Goal: Task Accomplishment & Management: Complete application form

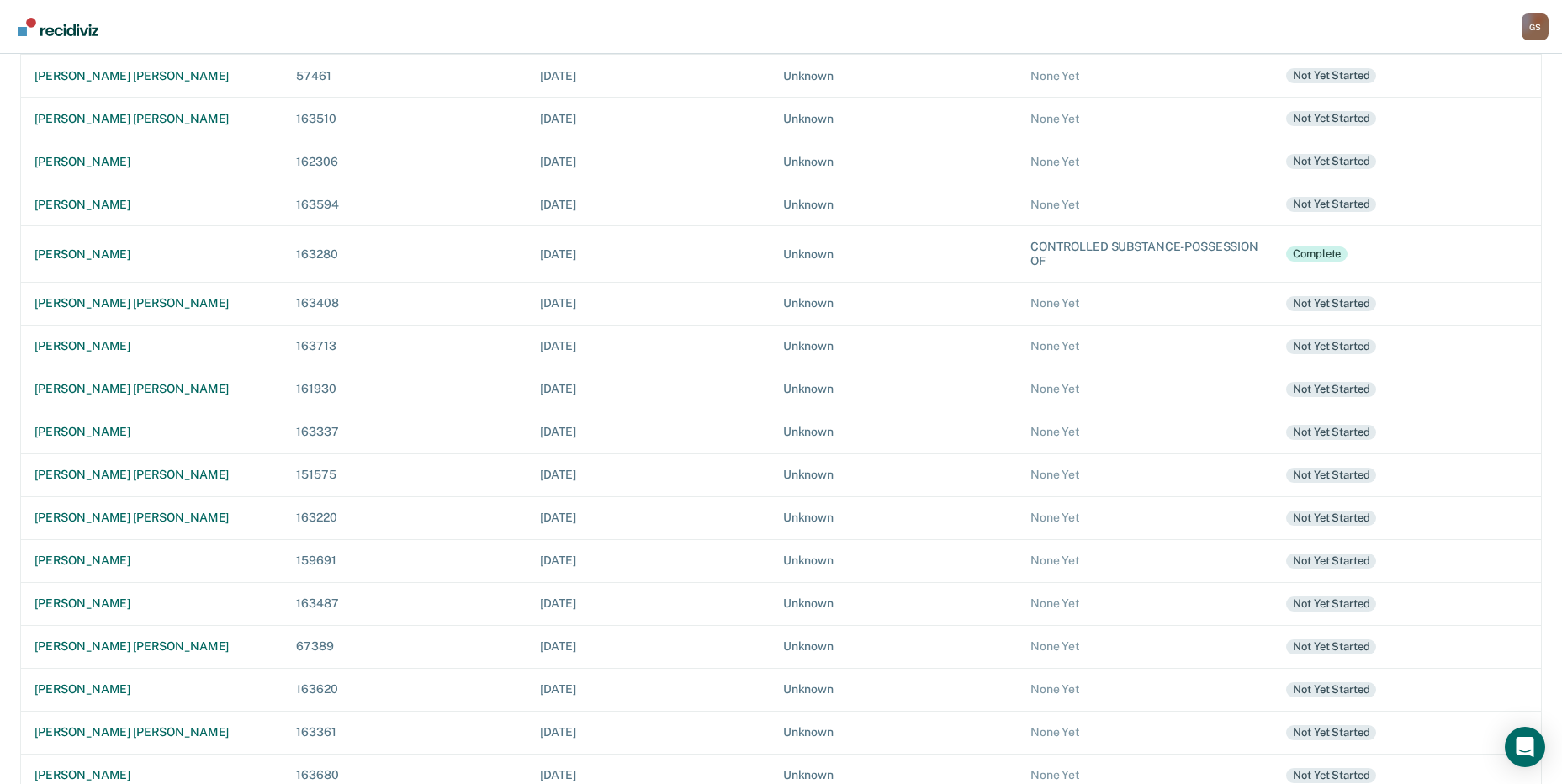
scroll to position [221, 0]
click at [128, 519] on div "[PERSON_NAME] [PERSON_NAME]" at bounding box center [152, 517] width 234 height 15
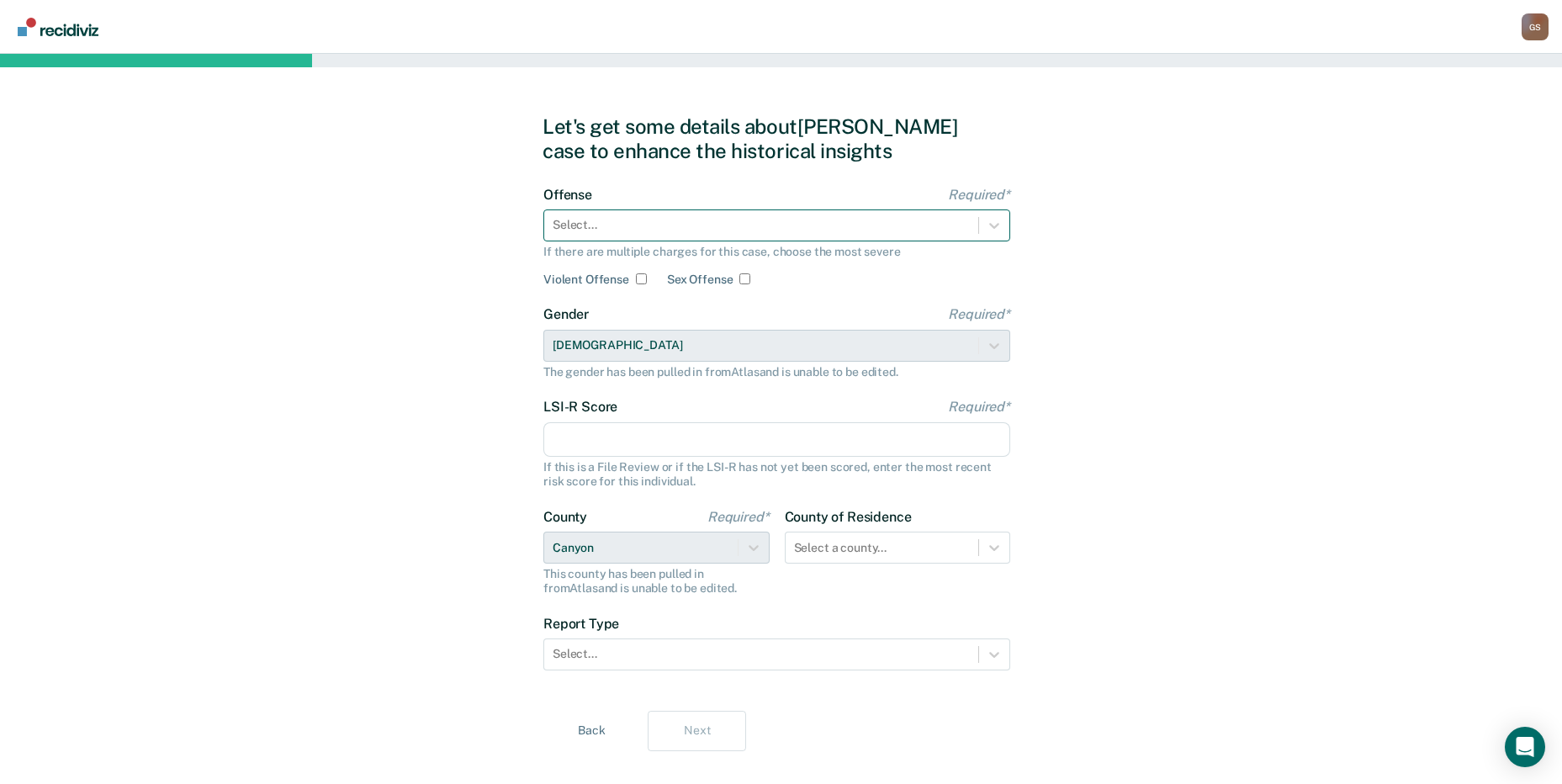
click at [625, 221] on div at bounding box center [762, 225] width 417 height 18
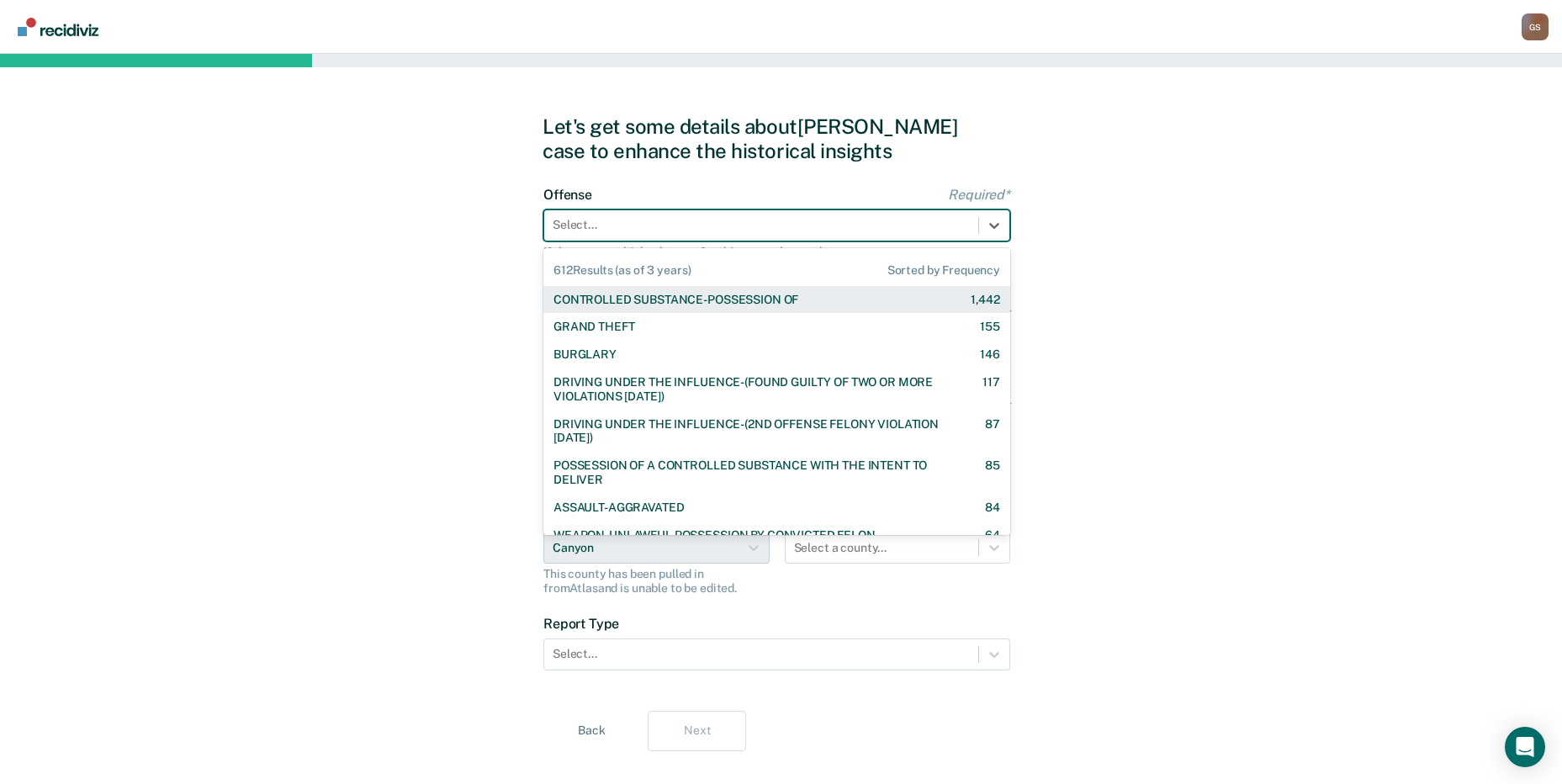
click at [625, 221] on div at bounding box center [762, 225] width 417 height 18
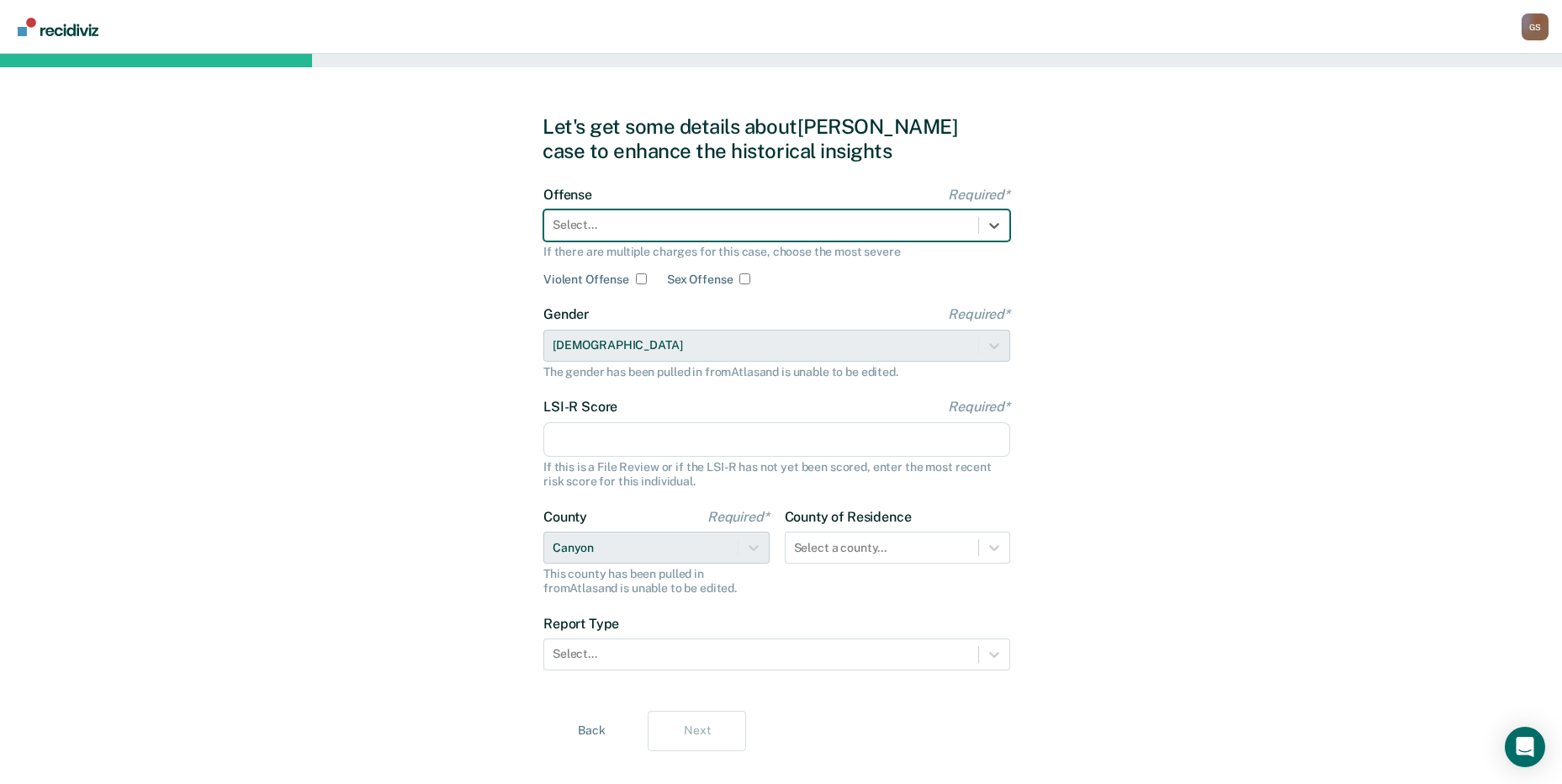
click at [644, 232] on div at bounding box center [762, 225] width 417 height 18
type input "Control"
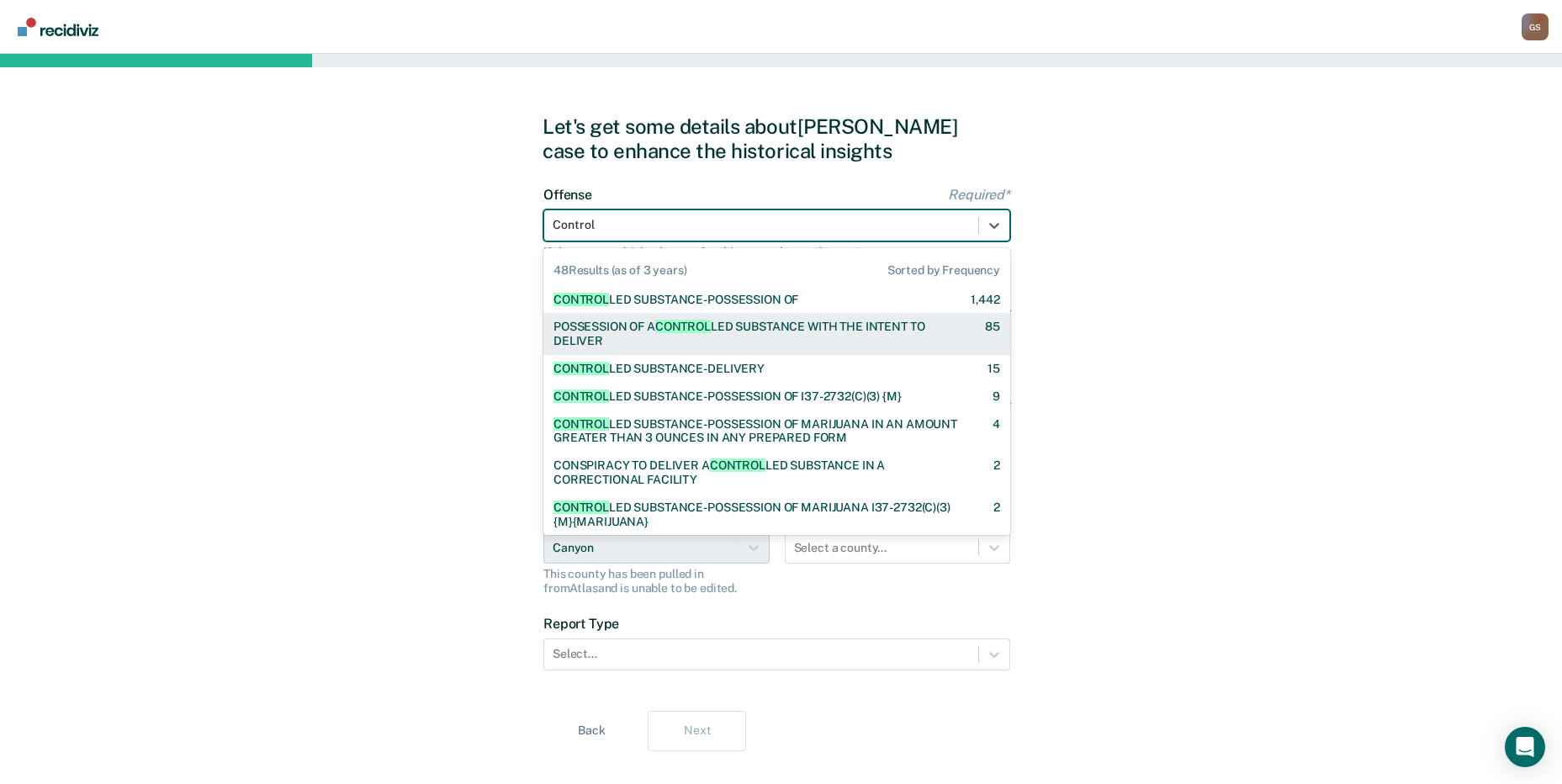
click at [710, 333] on div "POSSESSION OF A CONTROL LED SUBSTANCE WITH THE INTENT TO DELIVER" at bounding box center [755, 333] width 402 height 28
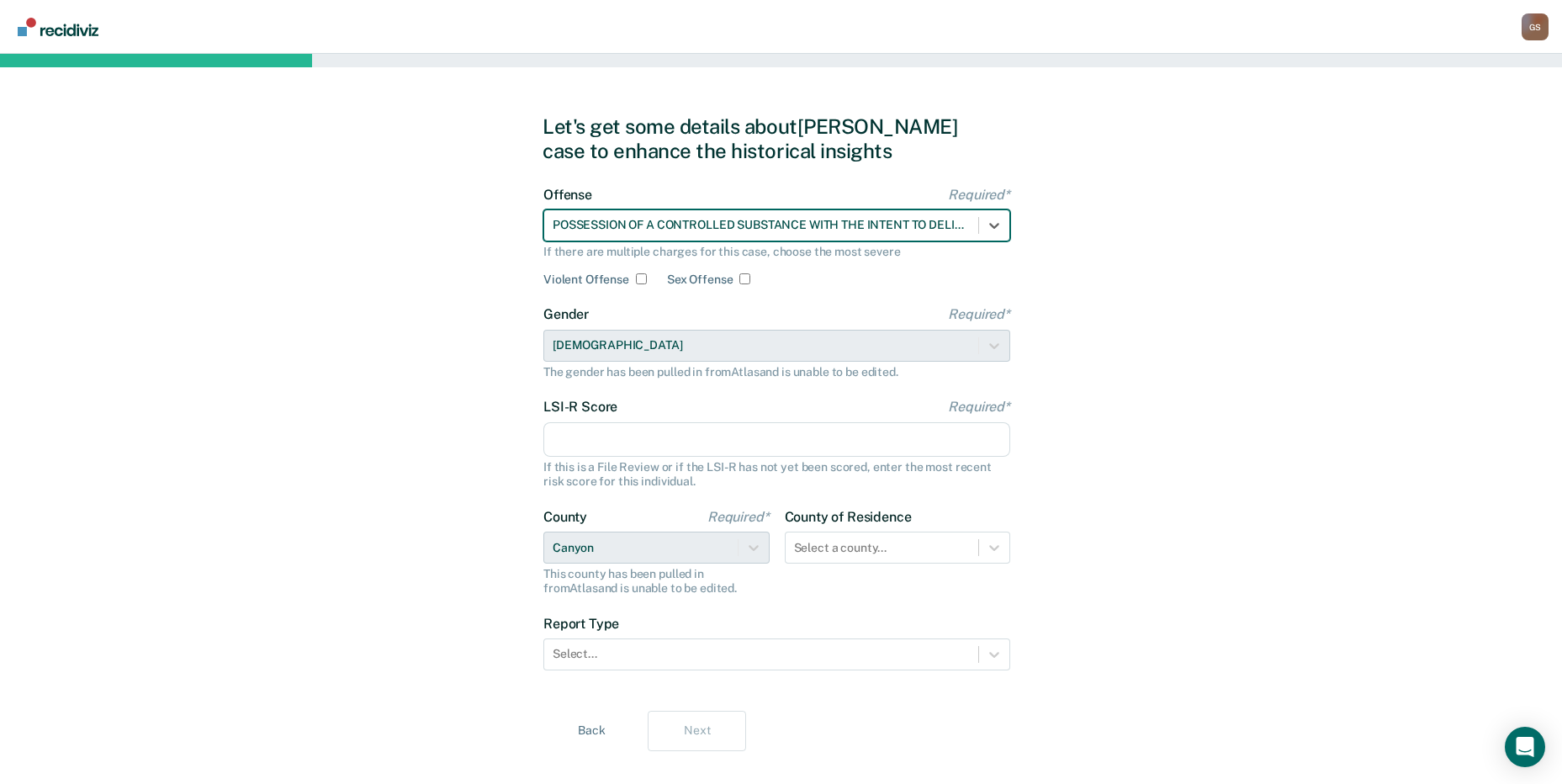
click at [659, 442] on input "LSI-R Score Required*" at bounding box center [777, 439] width 467 height 35
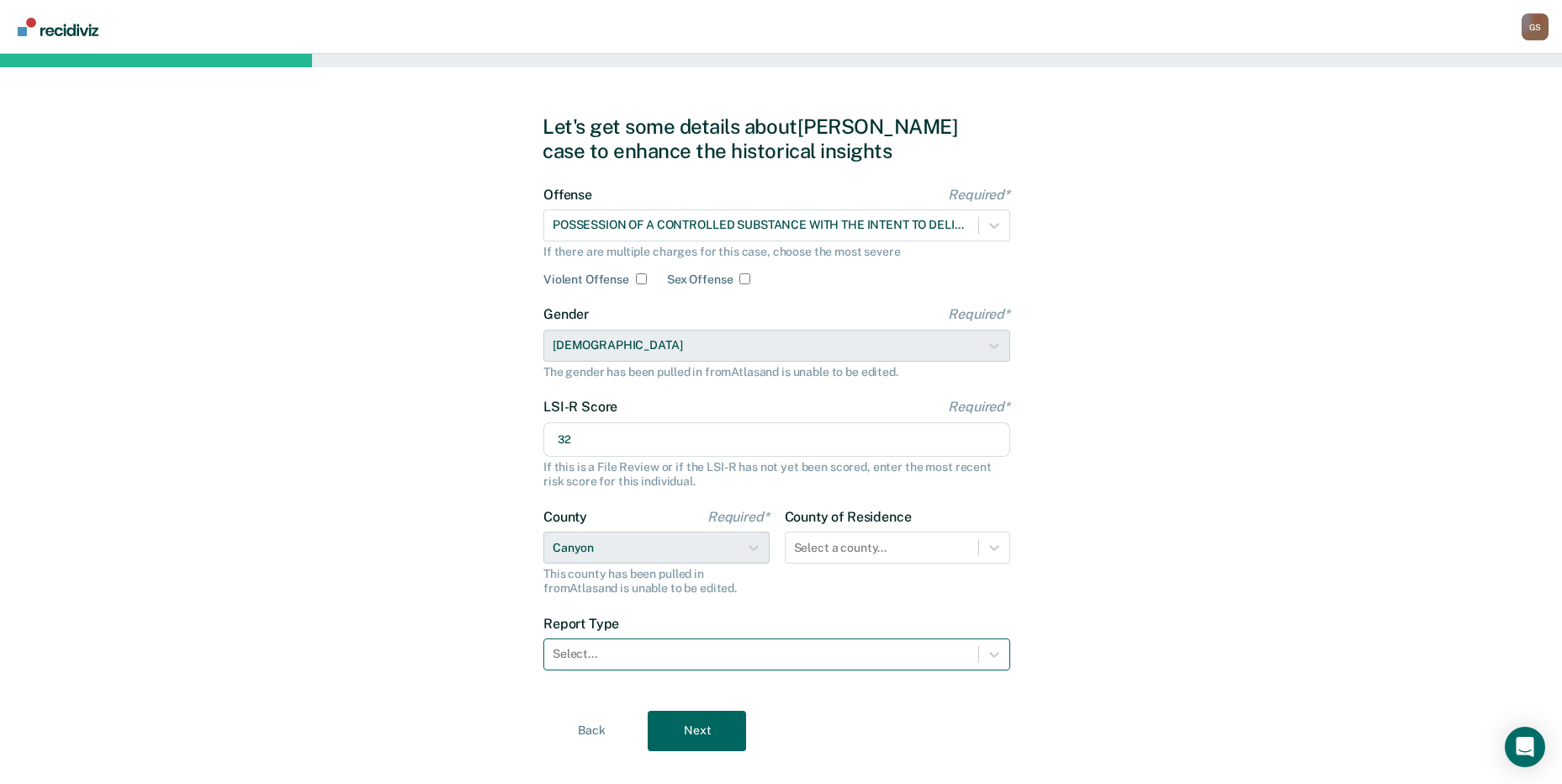
type input "32"
click at [680, 644] on div "Select..." at bounding box center [762, 654] width 434 height 24
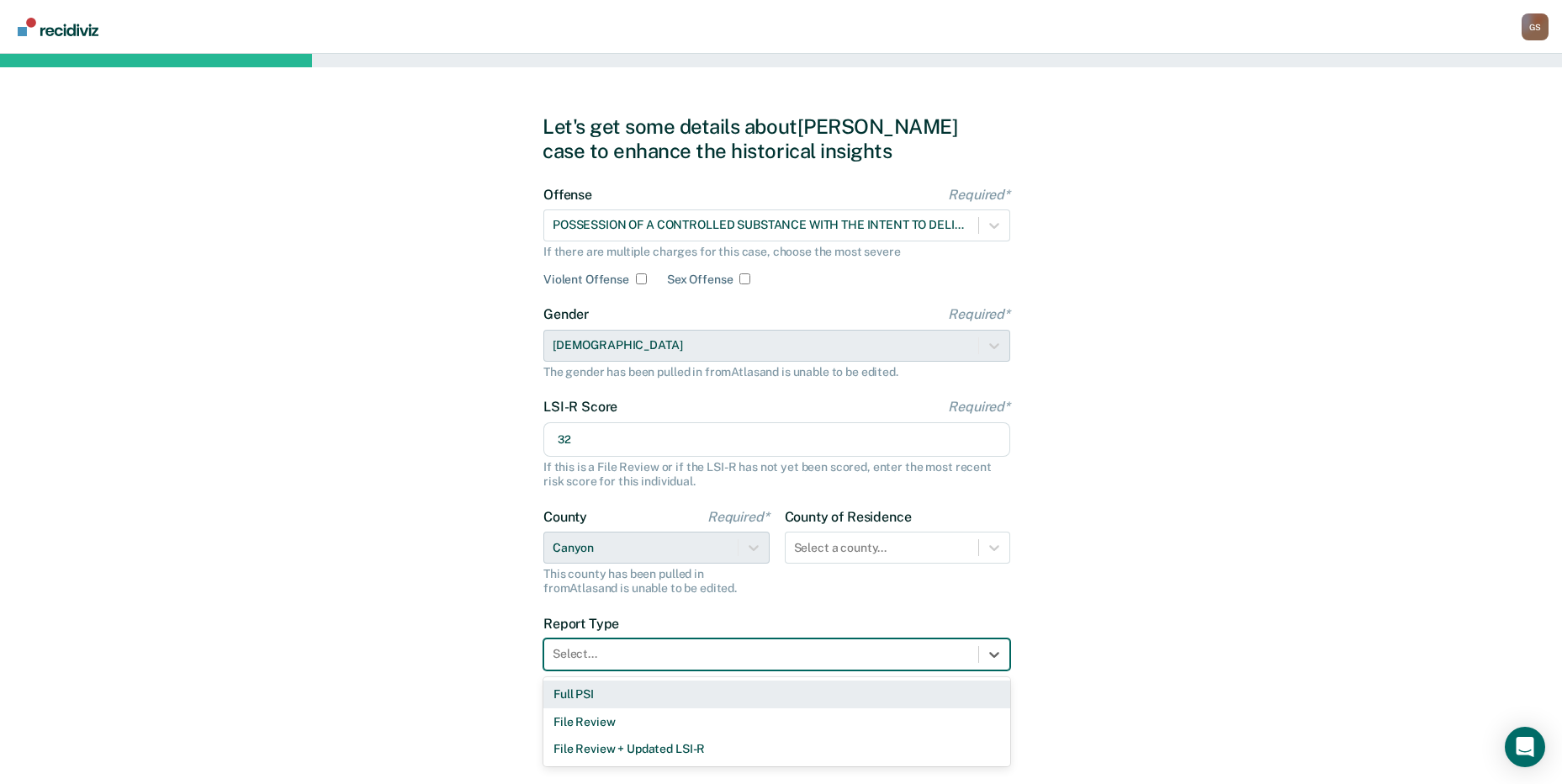
click at [613, 698] on div "Full PSI" at bounding box center [777, 694] width 467 height 28
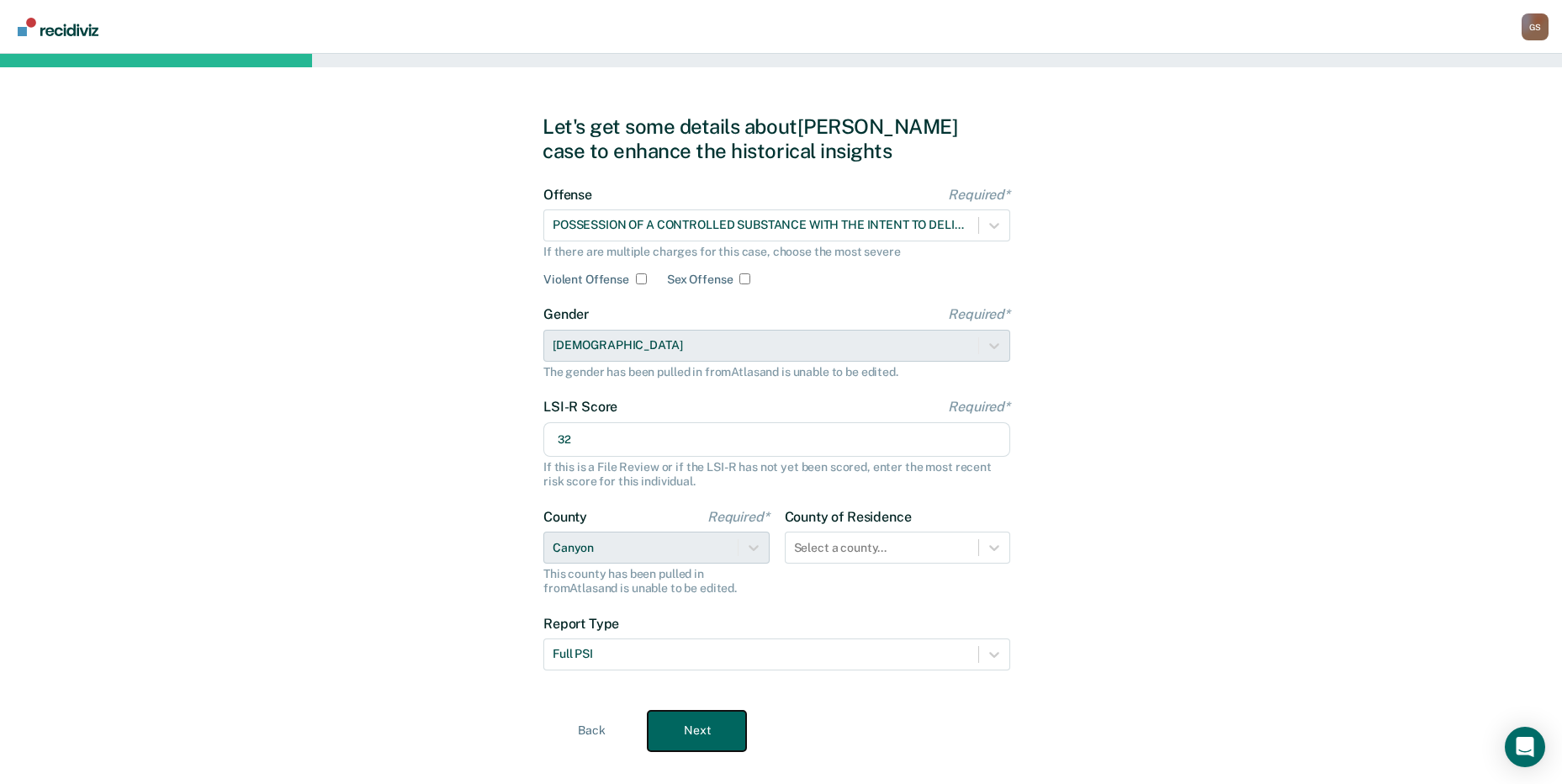
click at [695, 727] on button "Next" at bounding box center [697, 731] width 98 height 40
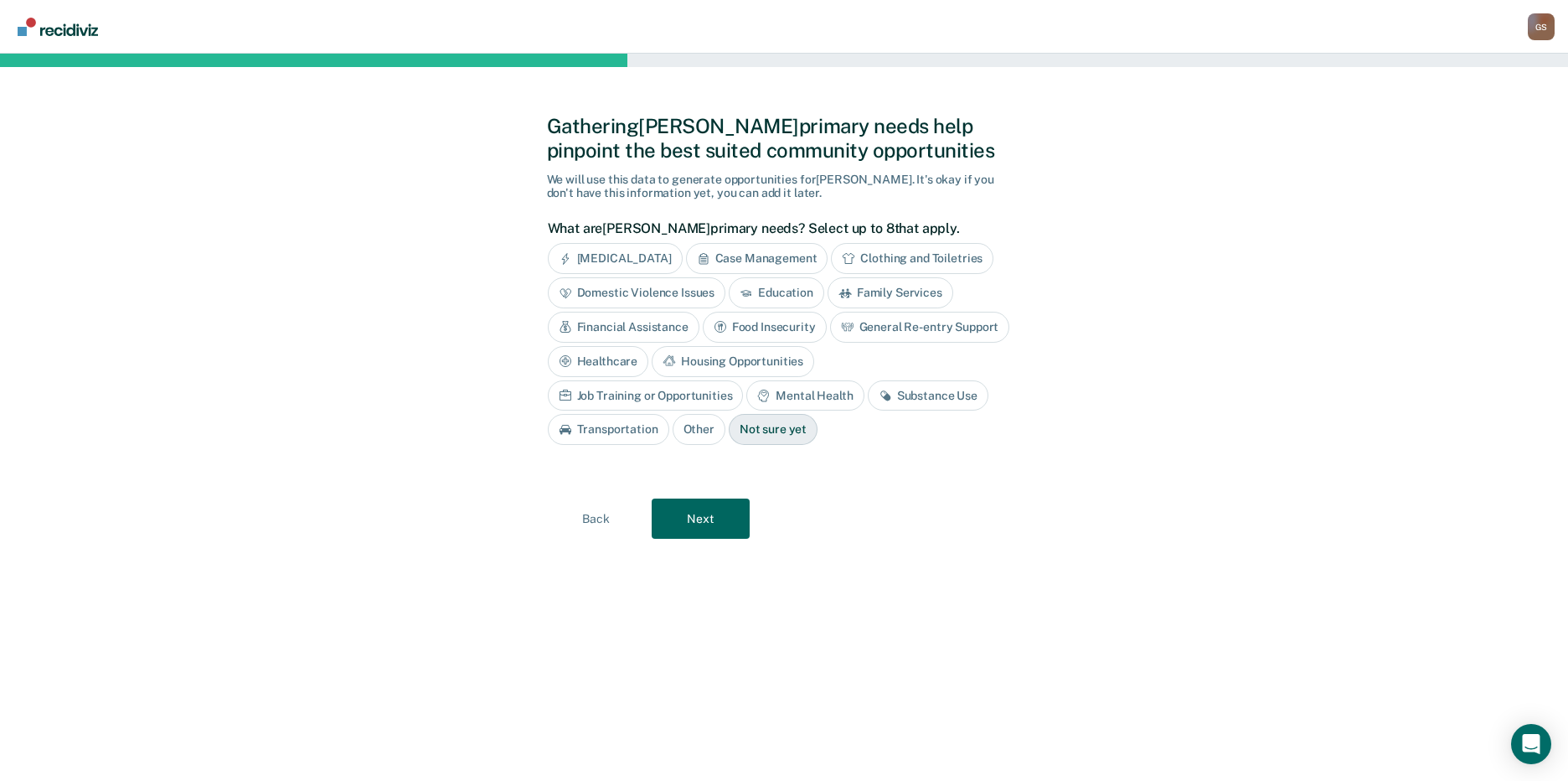
click at [659, 324] on div "Financial Assistance" at bounding box center [624, 327] width 152 height 31
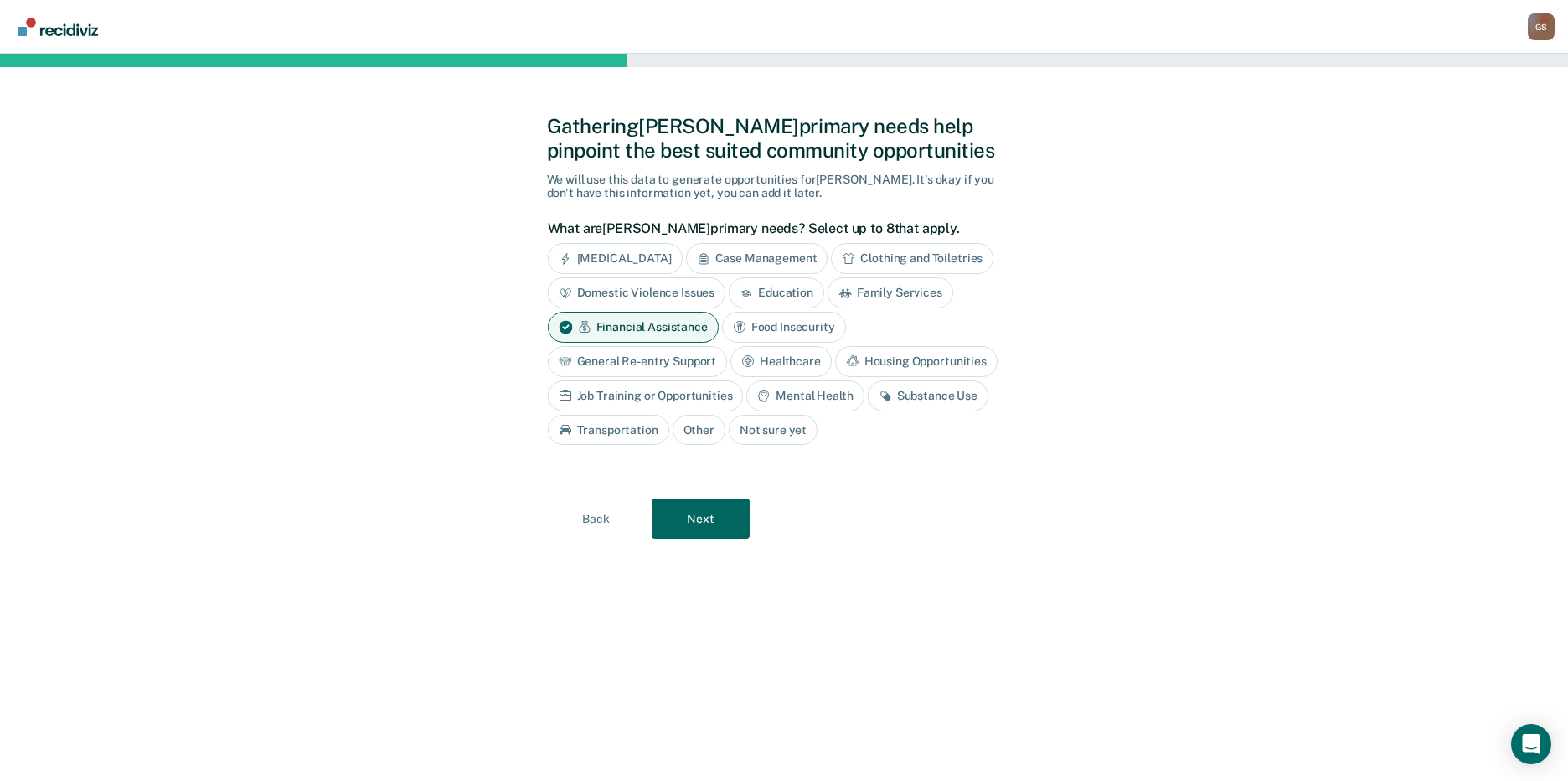
click at [890, 349] on div "Housing Opportunities" at bounding box center [916, 361] width 162 height 31
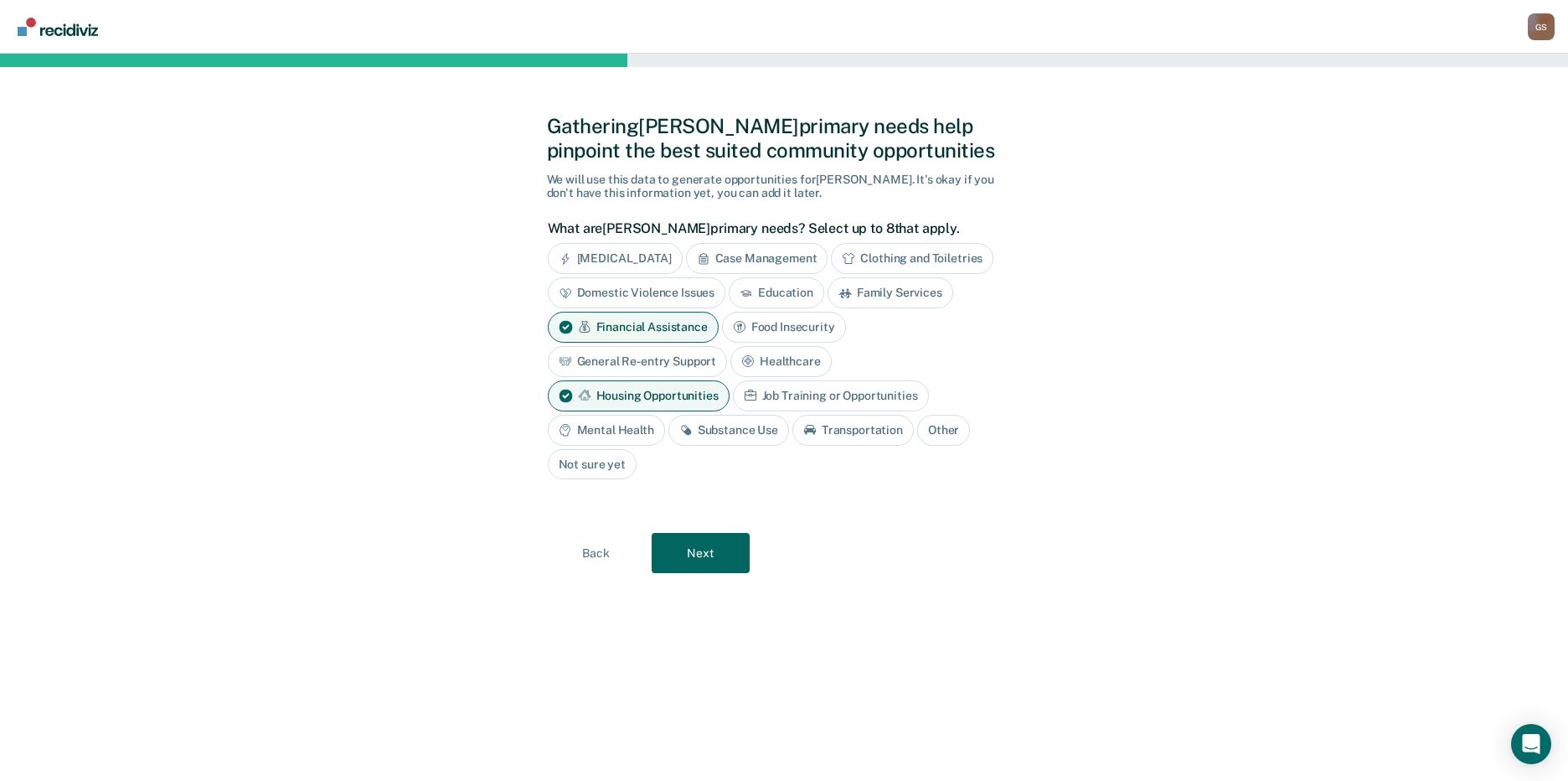
click at [649, 429] on div "Mental Health" at bounding box center [606, 430] width 118 height 31
click at [722, 429] on div "Substance Use" at bounding box center [748, 430] width 121 height 31
click at [715, 555] on button "Next" at bounding box center [701, 554] width 98 height 40
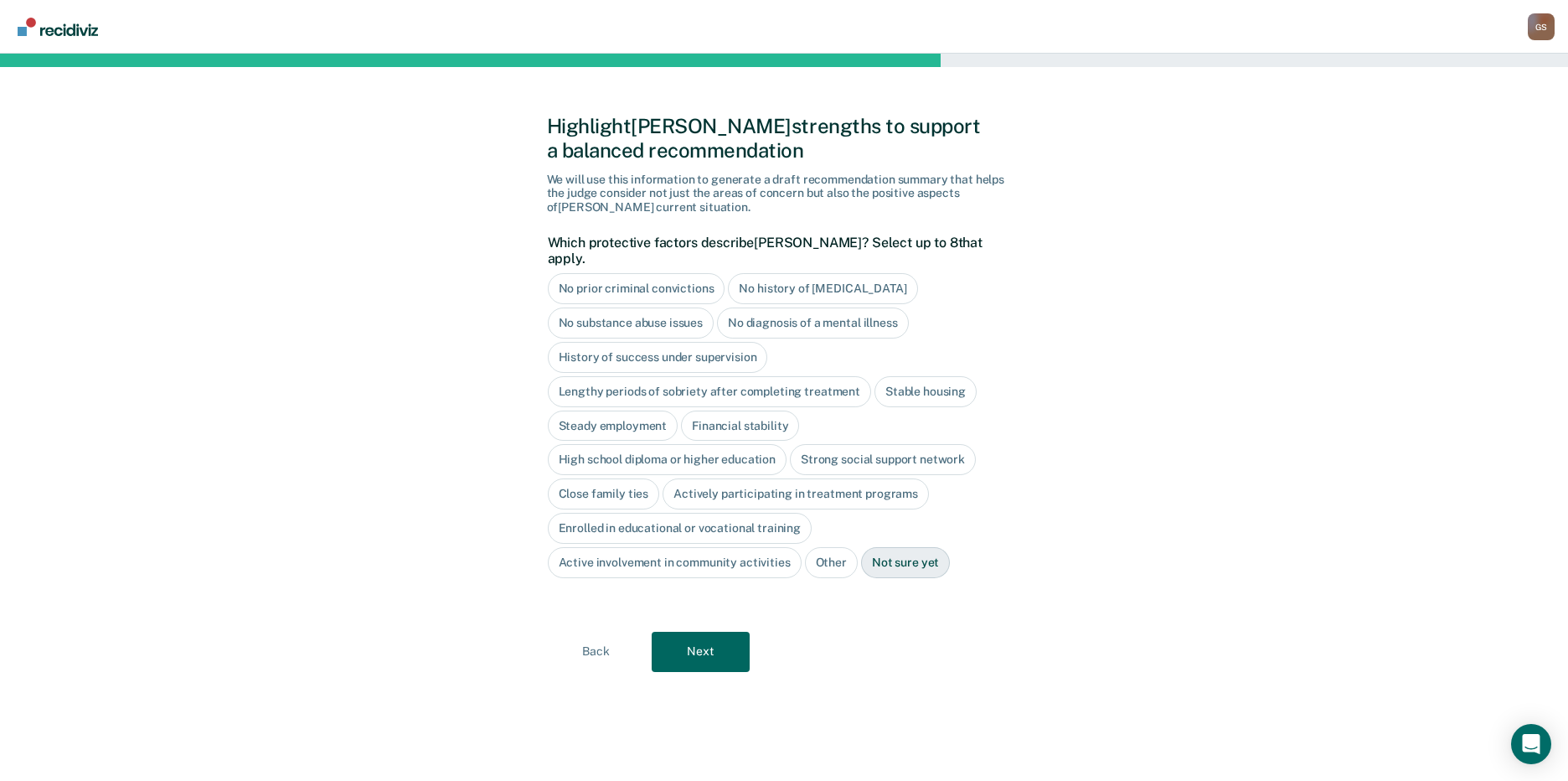
click at [634, 411] on div "Steady employment" at bounding box center [613, 426] width 130 height 31
click at [707, 632] on button "Next" at bounding box center [701, 651] width 98 height 40
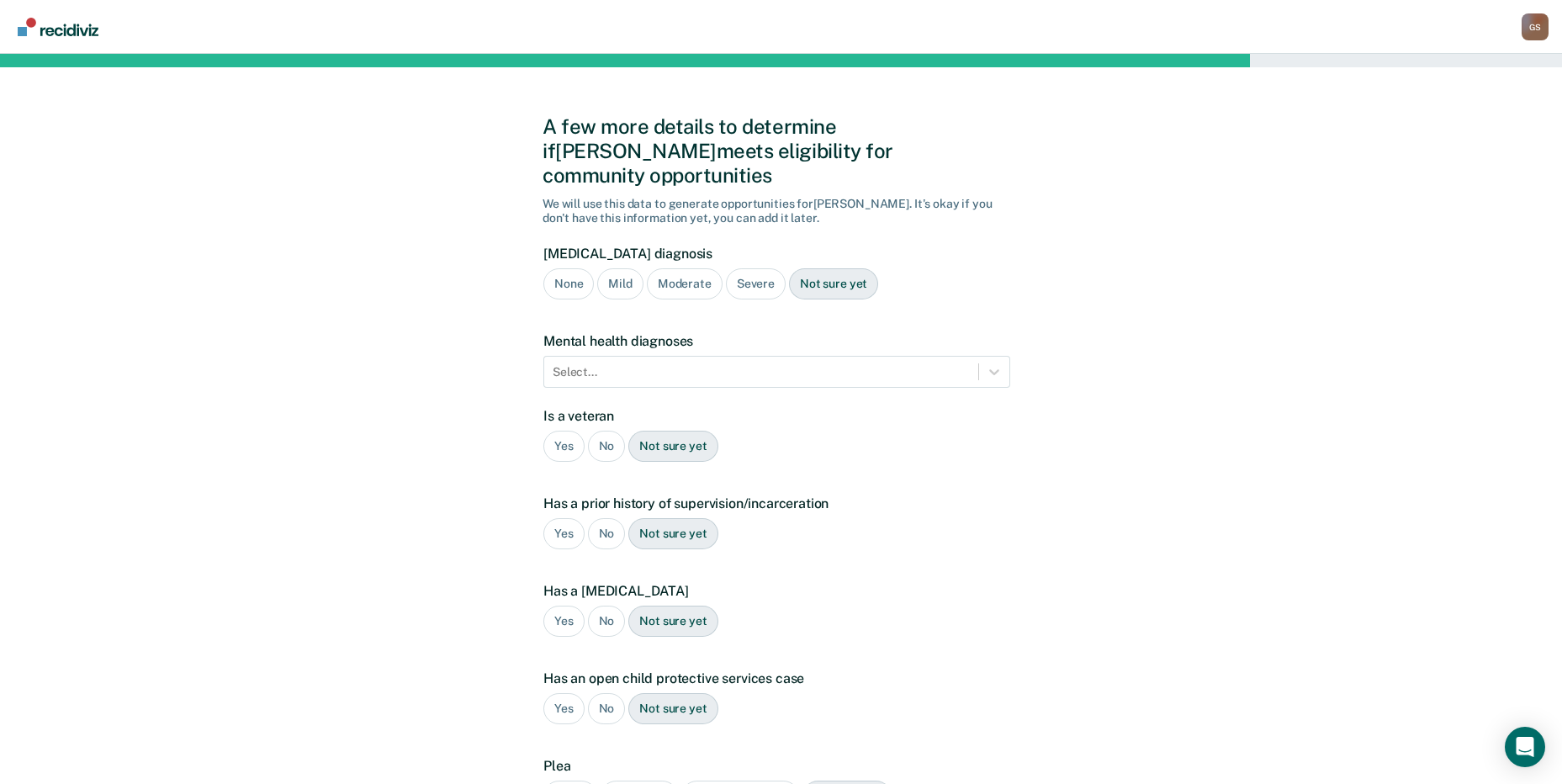
click at [748, 269] on div "Severe" at bounding box center [756, 284] width 59 height 31
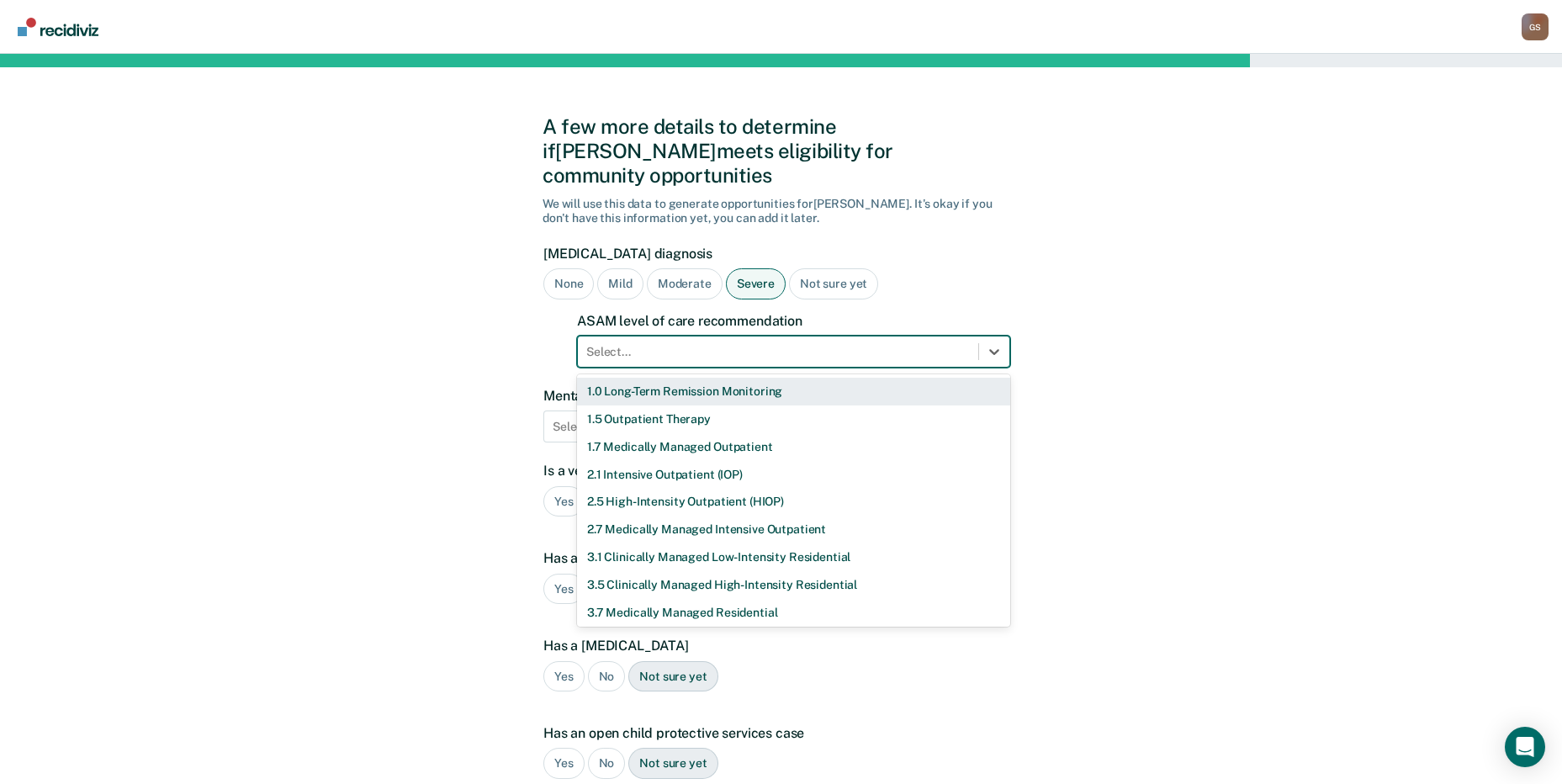
click at [715, 343] on div at bounding box center [778, 352] width 383 height 18
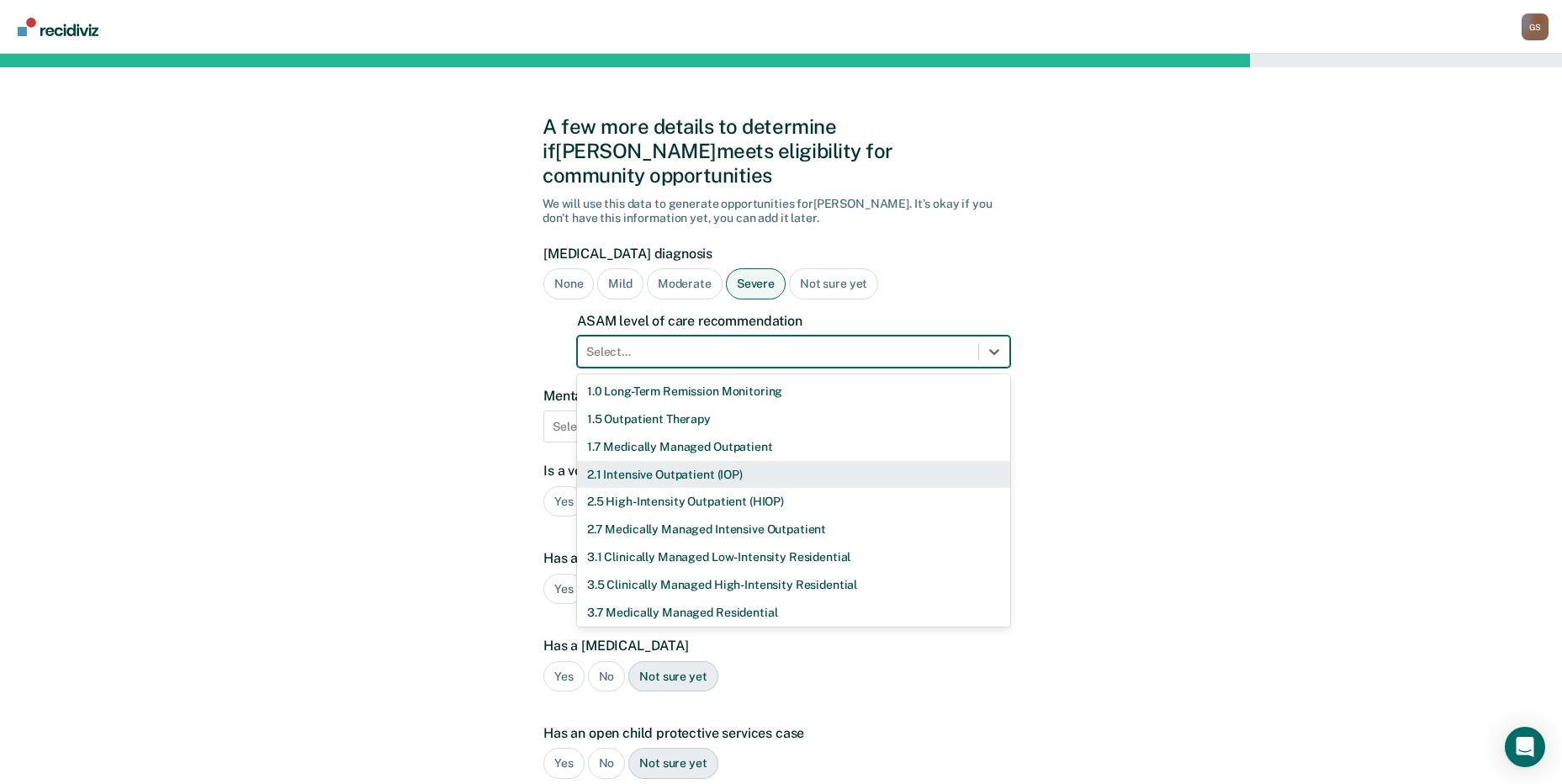
click at [682, 461] on div "2.1 Intensive Outpatient (IOP)" at bounding box center [793, 475] width 433 height 28
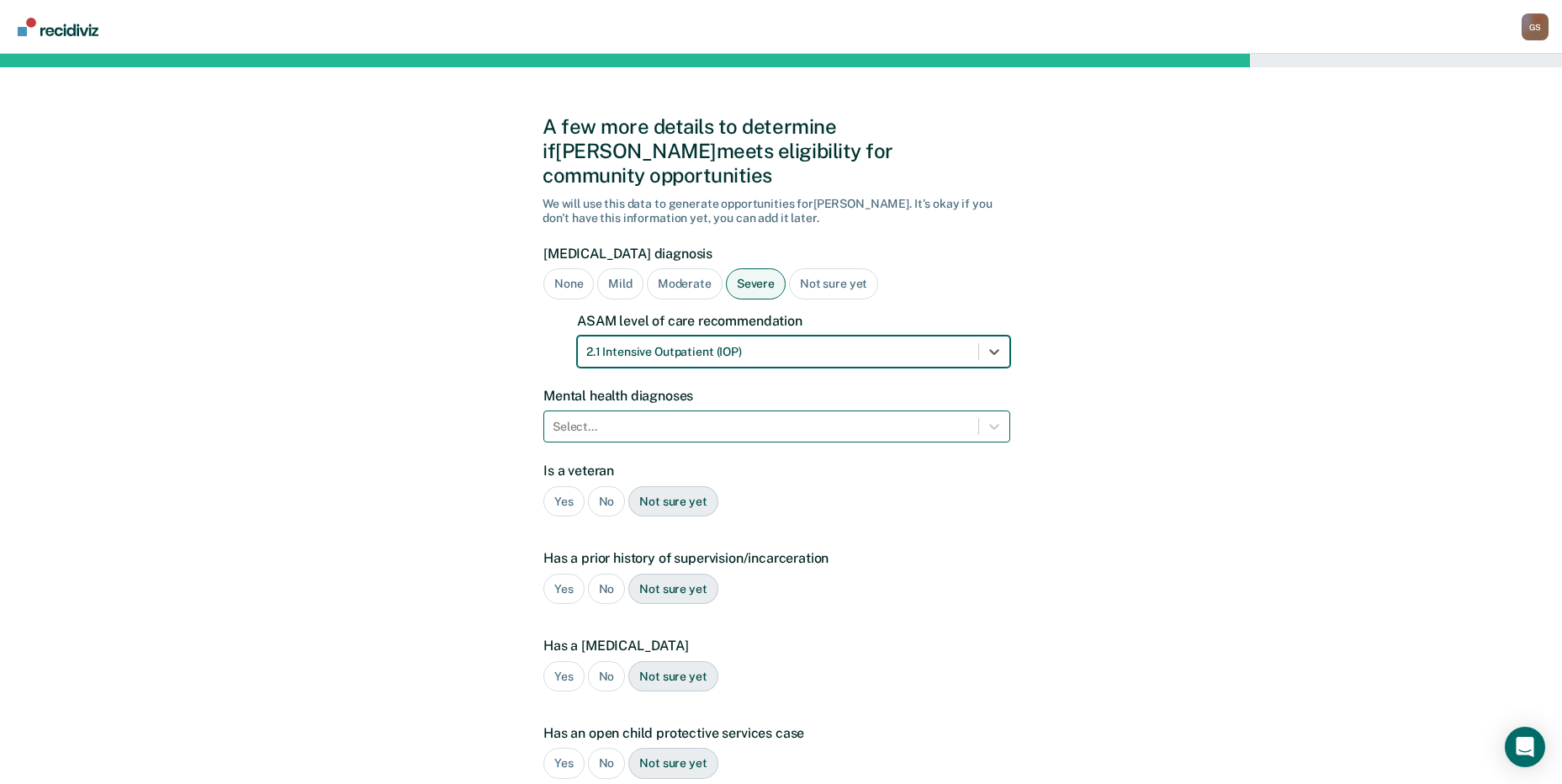
click at [665, 414] on div "Select..." at bounding box center [762, 426] width 434 height 24
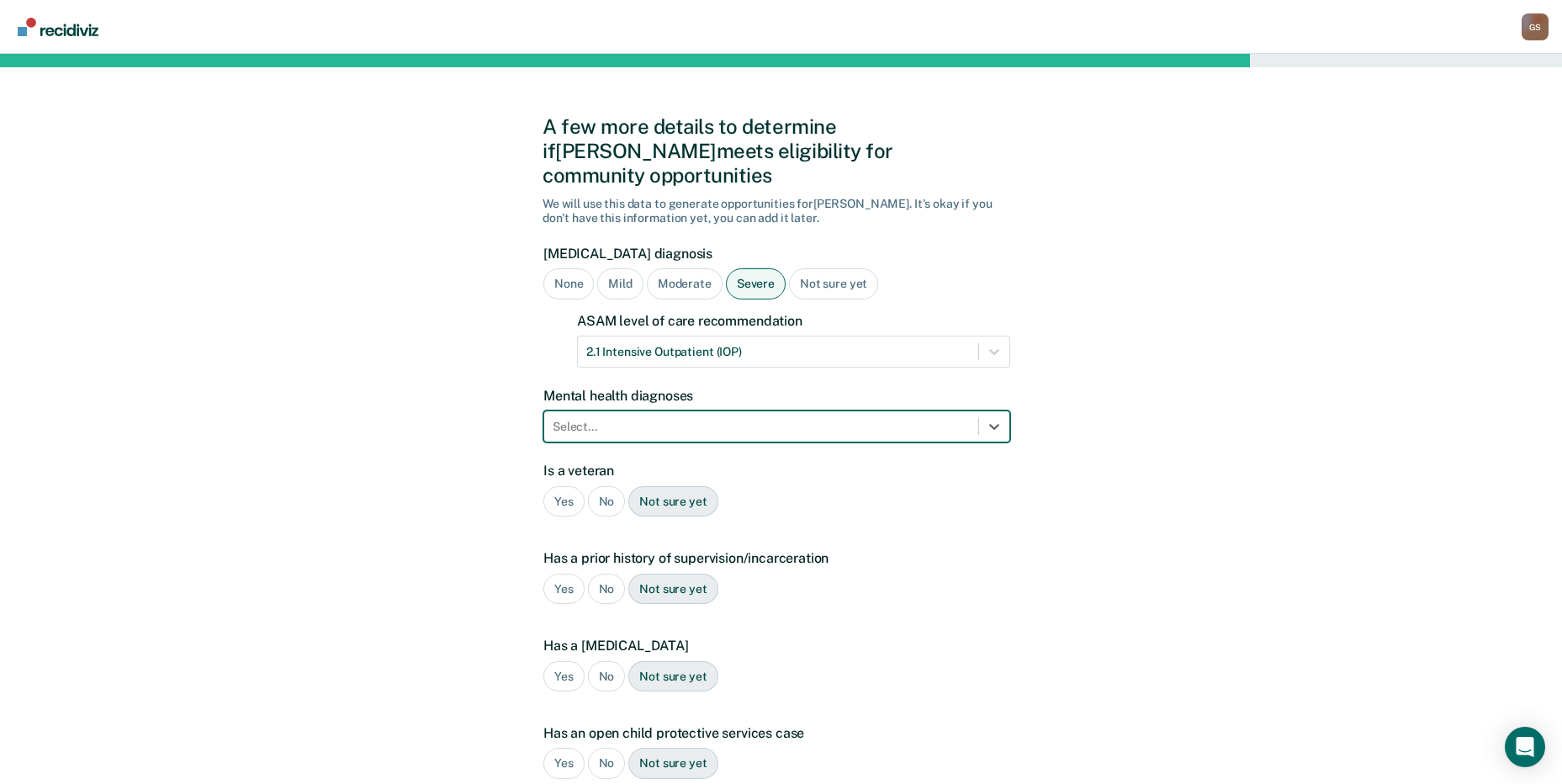
click at [646, 418] on div at bounding box center [762, 426] width 417 height 18
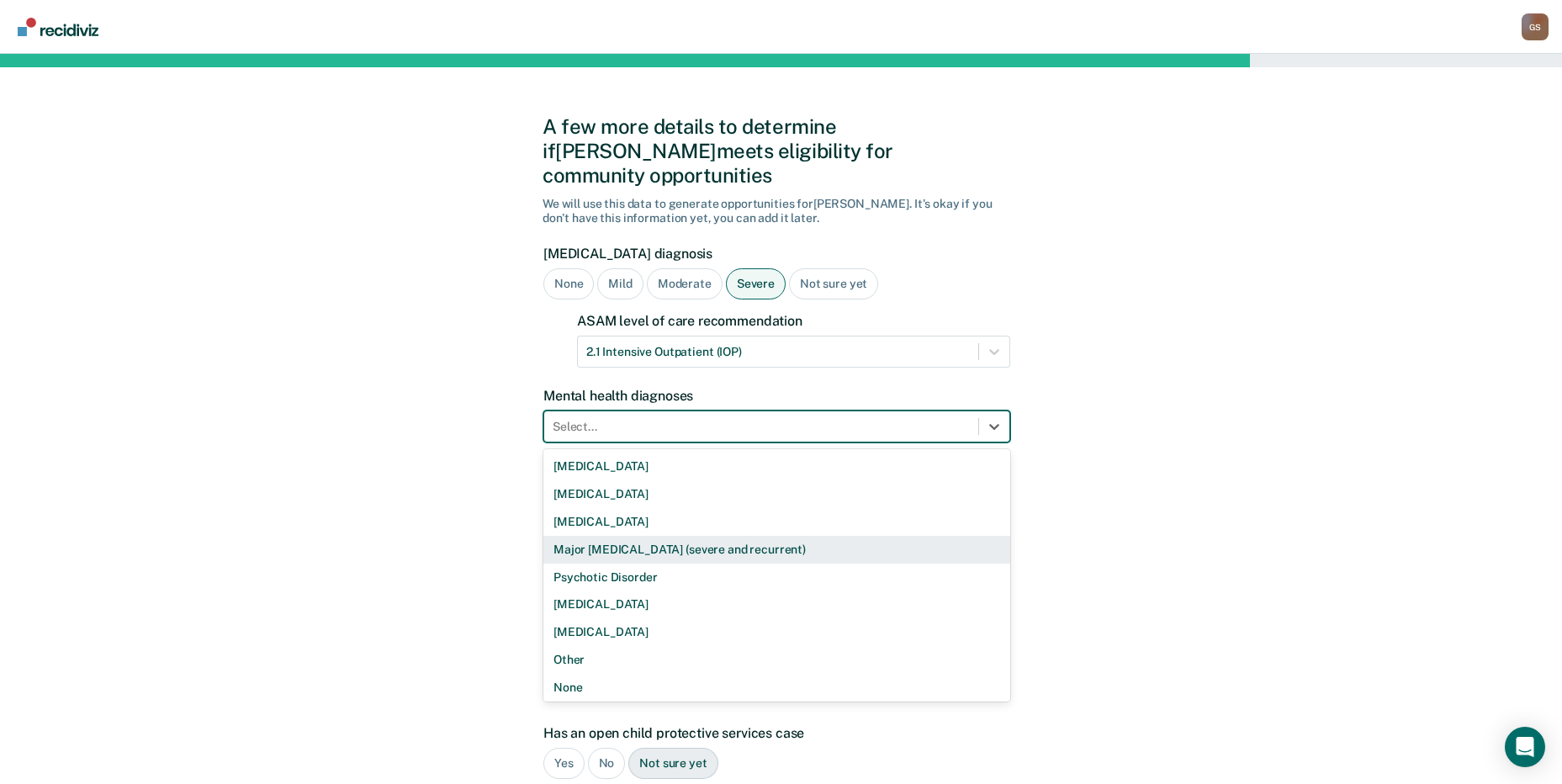
click at [635, 536] on div "Major [MEDICAL_DATA] (severe and recurrent)" at bounding box center [777, 550] width 467 height 28
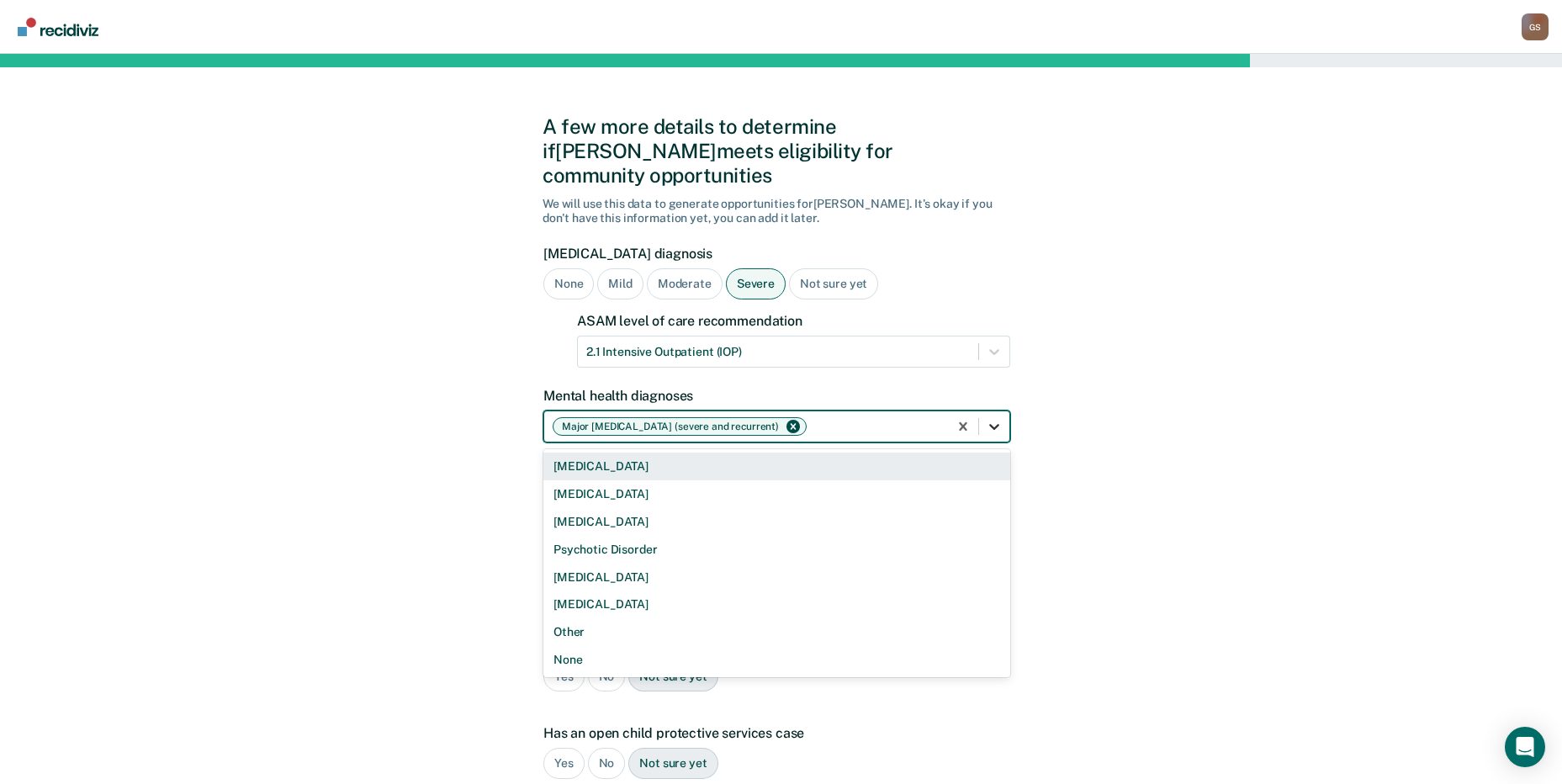
click at [986, 412] on div at bounding box center [994, 426] width 30 height 30
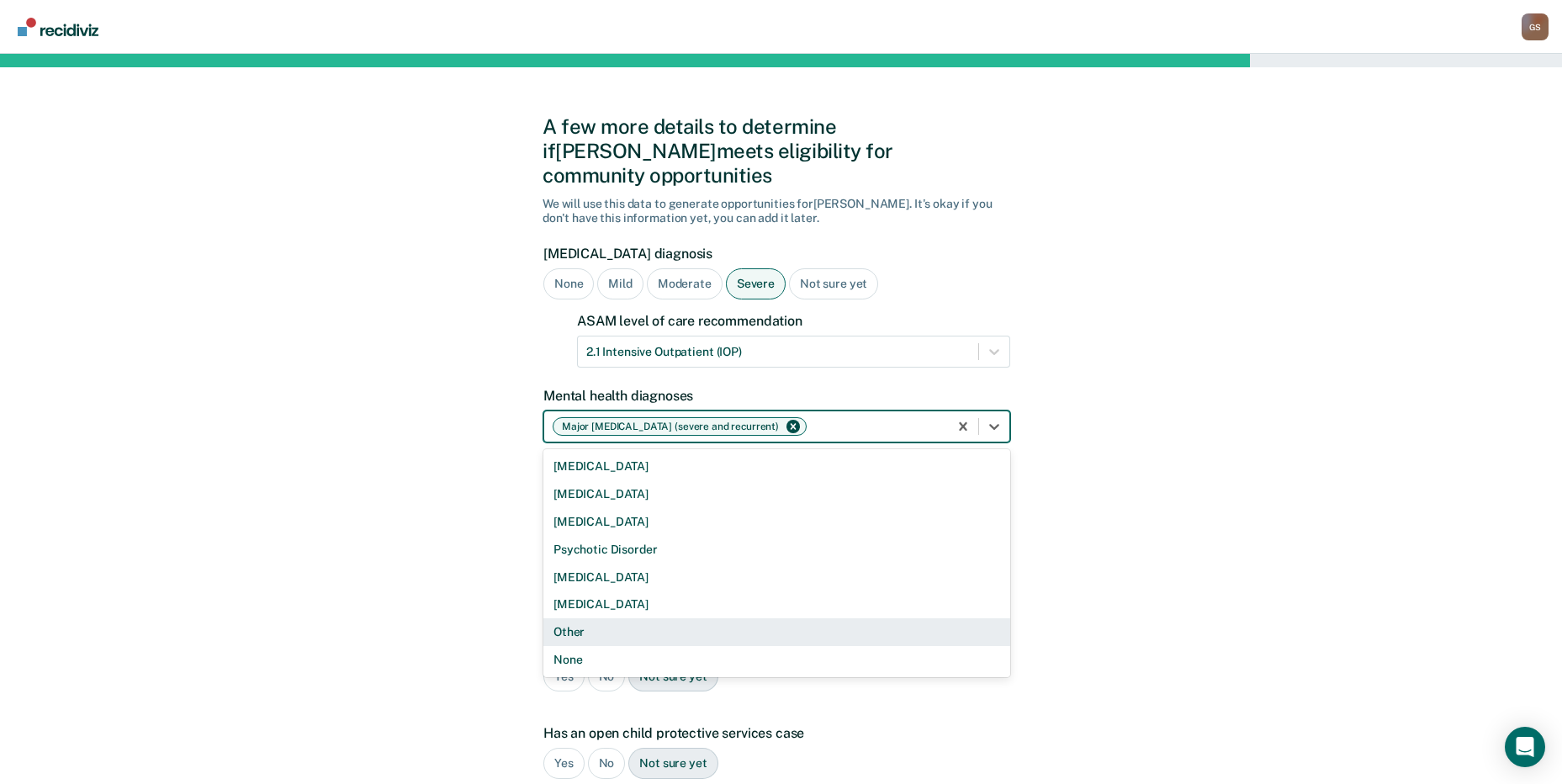
click at [609, 619] on div "Other" at bounding box center [777, 632] width 467 height 28
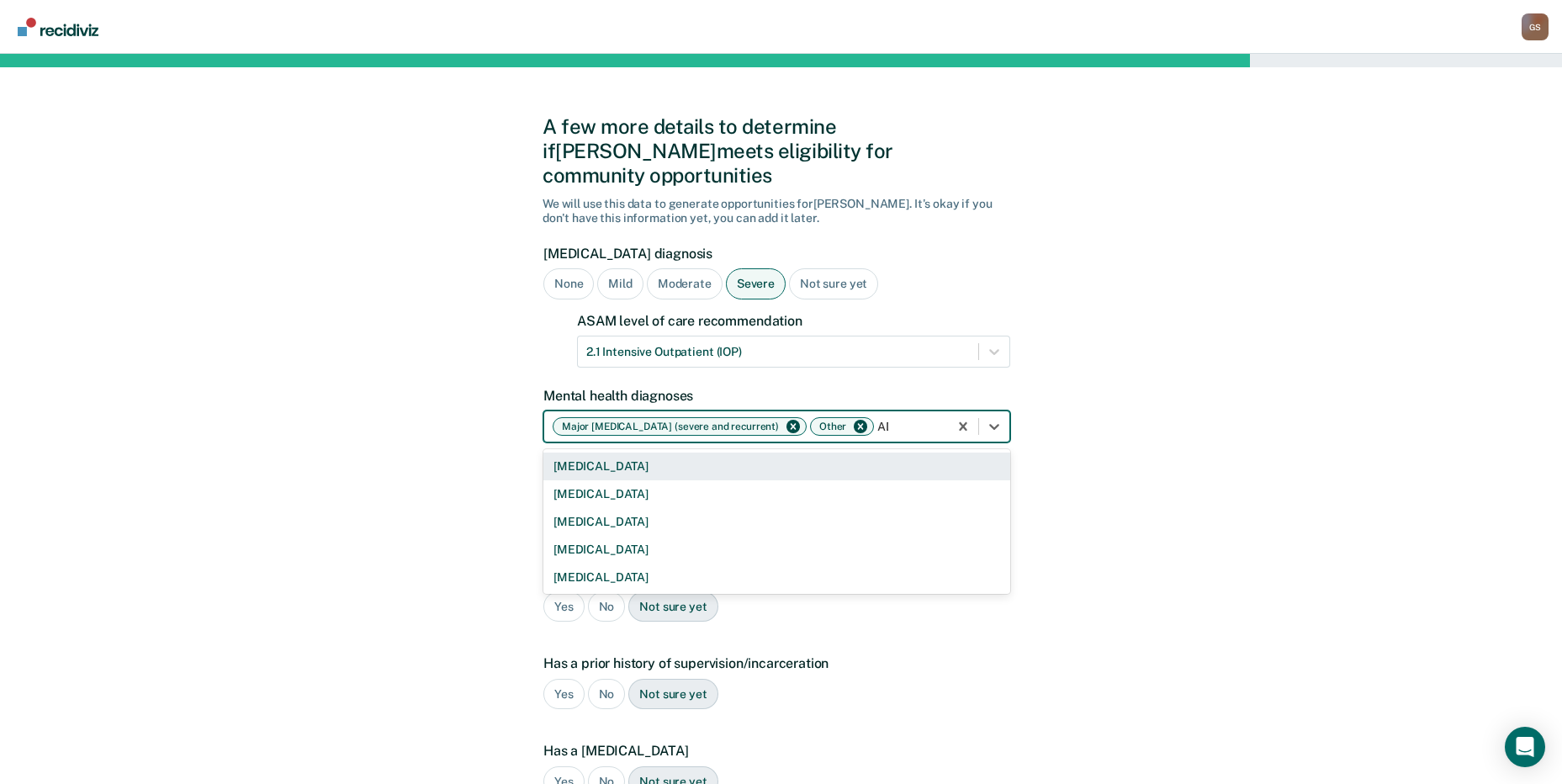
type input "A"
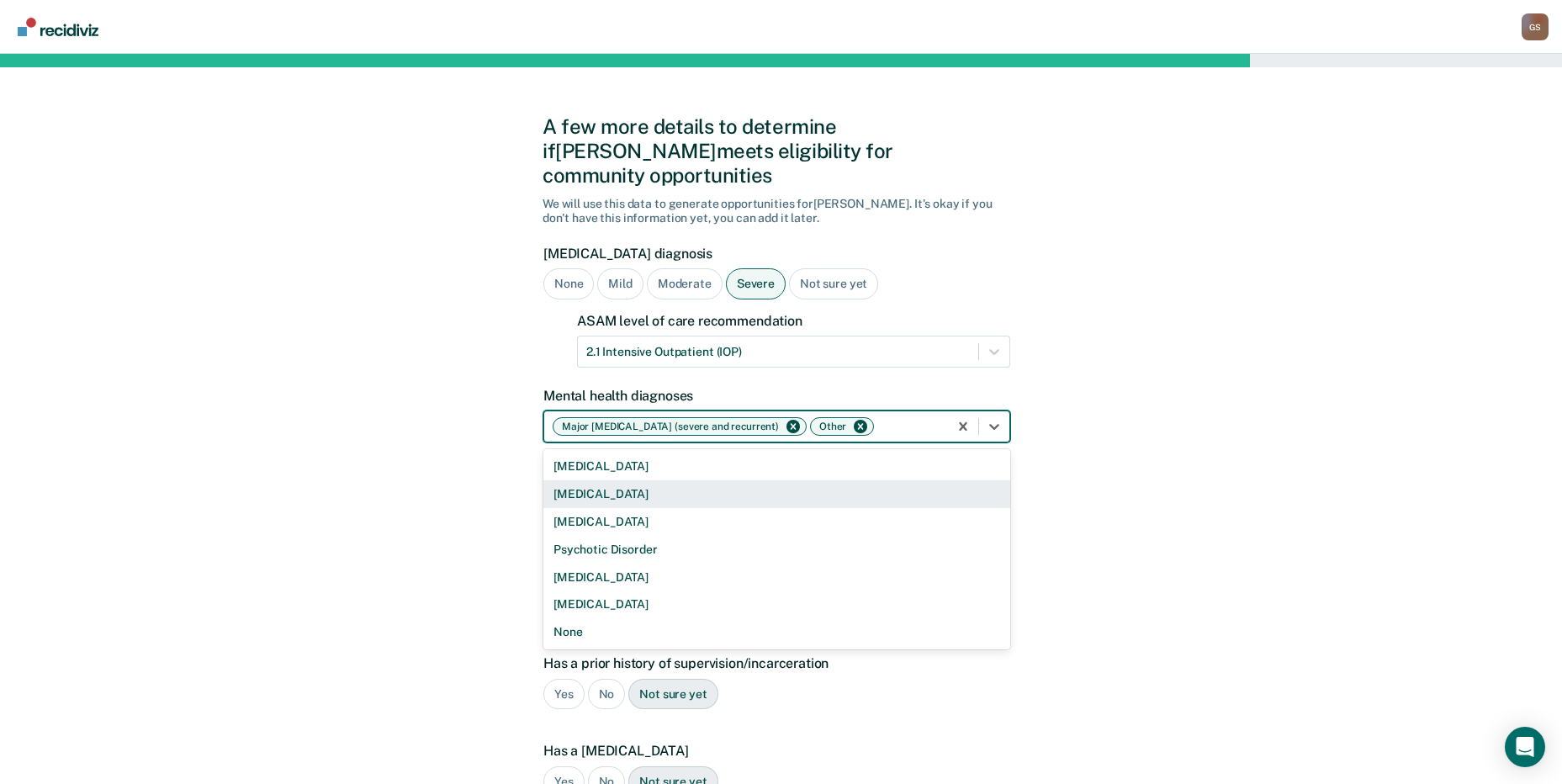
drag, startPoint x: 609, startPoint y: 607, endPoint x: 943, endPoint y: 470, distance: 361.0
click at [943, 470] on div "[MEDICAL_DATA] [MEDICAL_DATA] [MEDICAL_DATA] Psychotic Disorder [MEDICAL_DATA] …" at bounding box center [777, 549] width 467 height 200
click at [849, 418] on div "Other" at bounding box center [831, 426] width 34 height 17
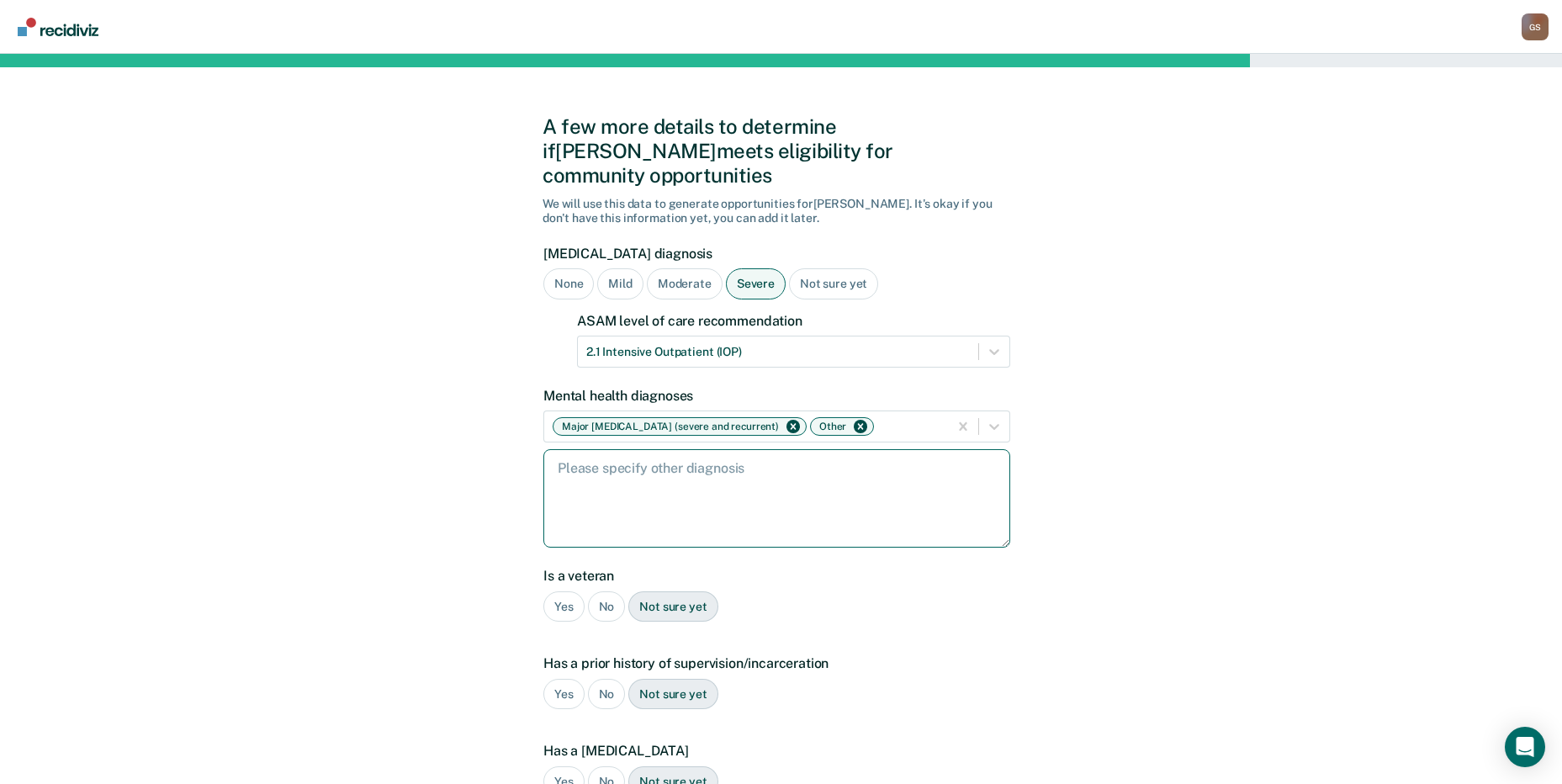
click at [727, 455] on textarea at bounding box center [777, 498] width 467 height 98
type textarea "[MEDICAL_DATA]"
click at [605, 591] on div "No" at bounding box center [607, 607] width 38 height 31
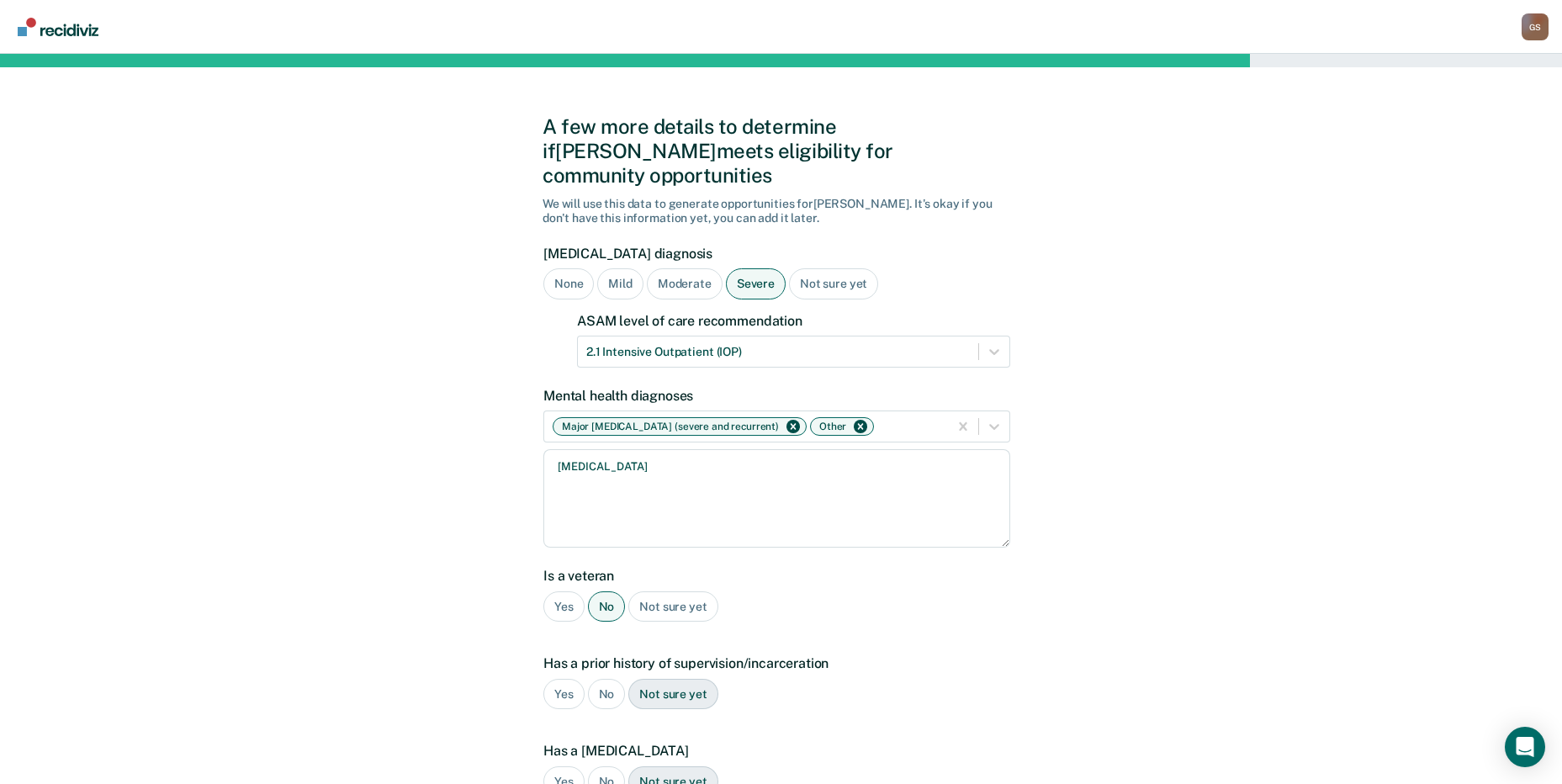
click at [571, 679] on div "Yes" at bounding box center [564, 694] width 41 height 31
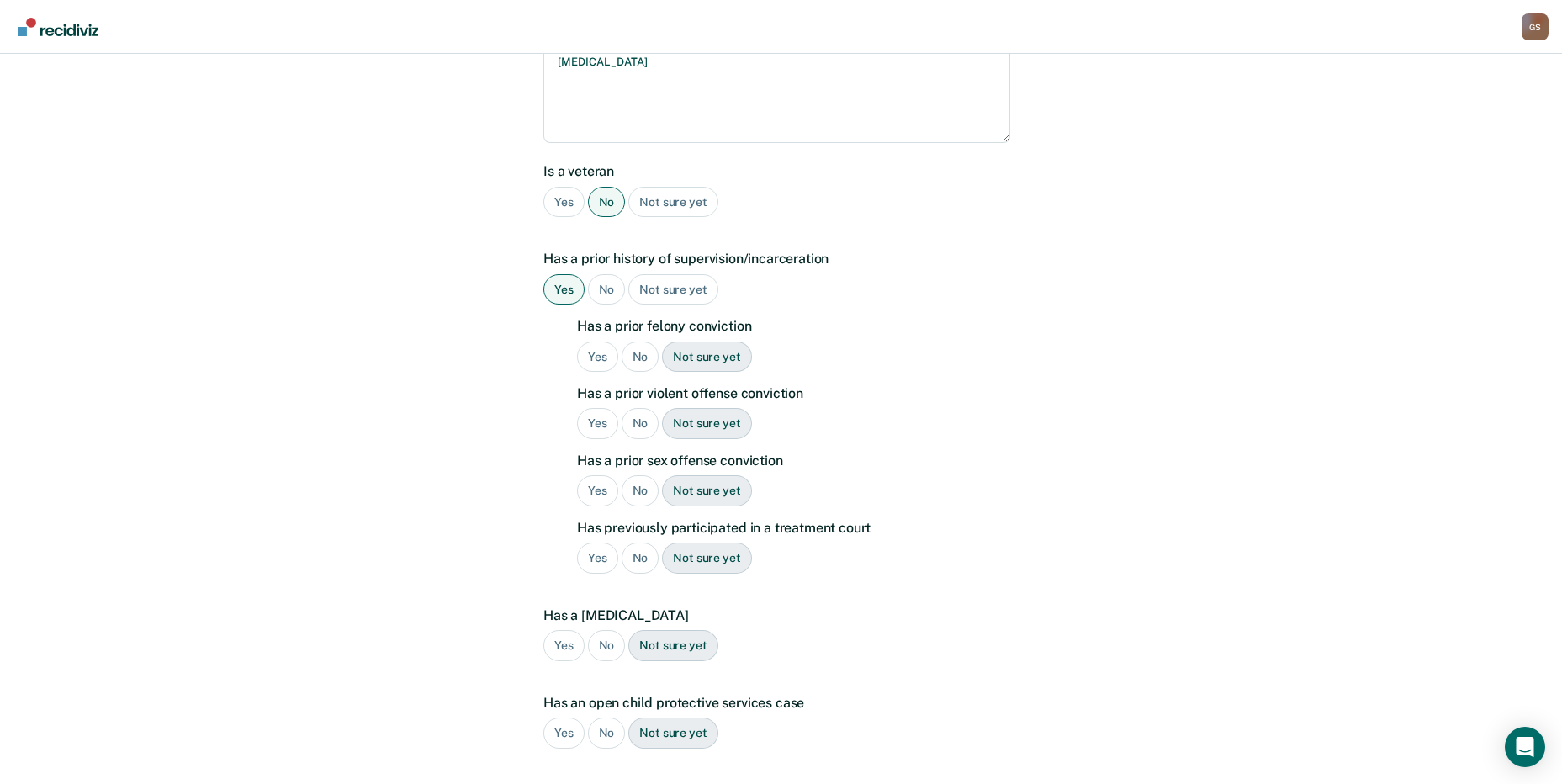
scroll to position [412, 0]
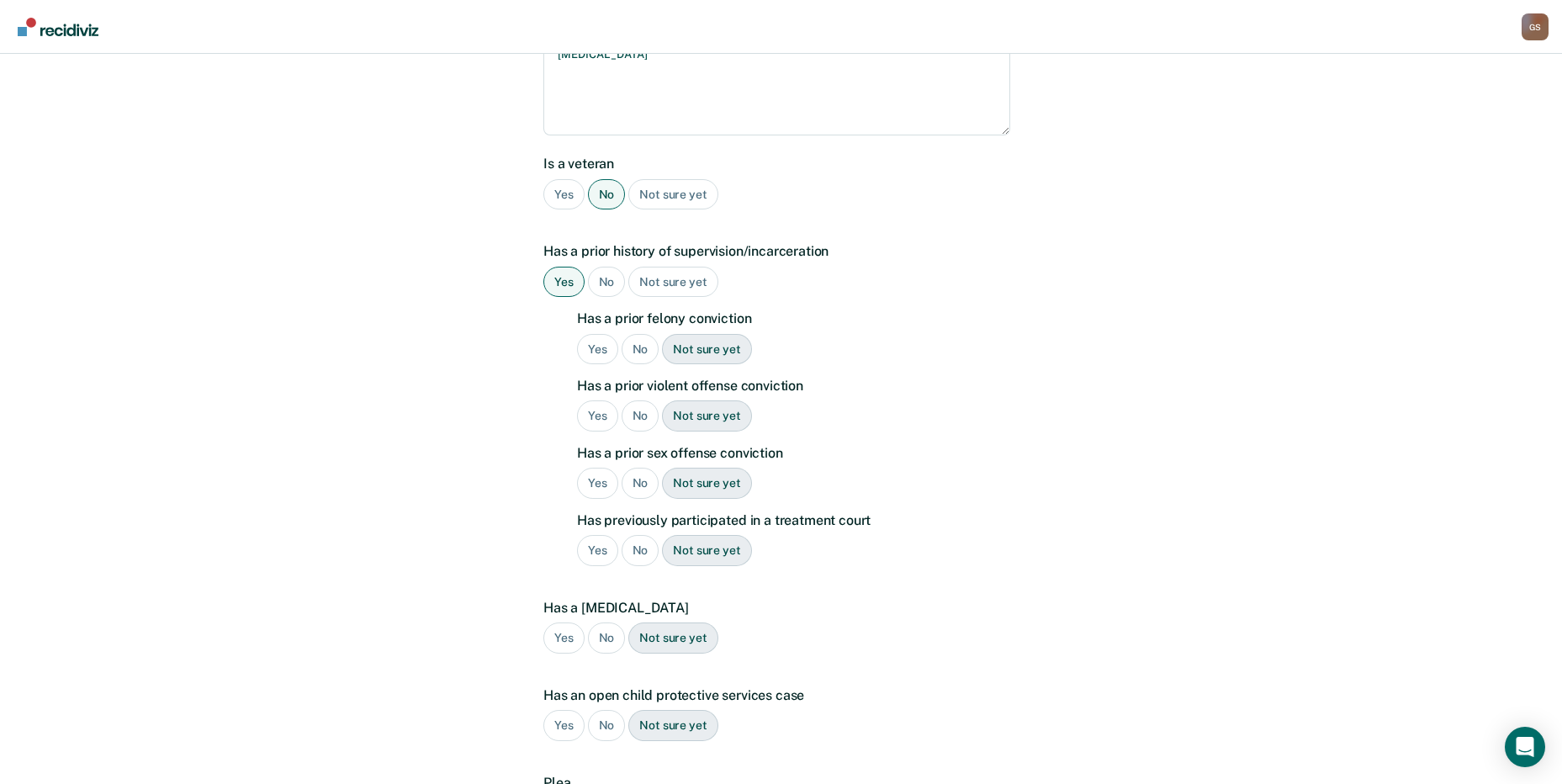
click at [638, 334] on div "No" at bounding box center [641, 350] width 38 height 31
click at [595, 401] on div "Yes" at bounding box center [598, 416] width 41 height 31
click at [643, 468] on div "No" at bounding box center [641, 483] width 38 height 31
click at [646, 535] on div "No" at bounding box center [641, 551] width 38 height 31
click at [609, 623] on div "No" at bounding box center [607, 638] width 38 height 31
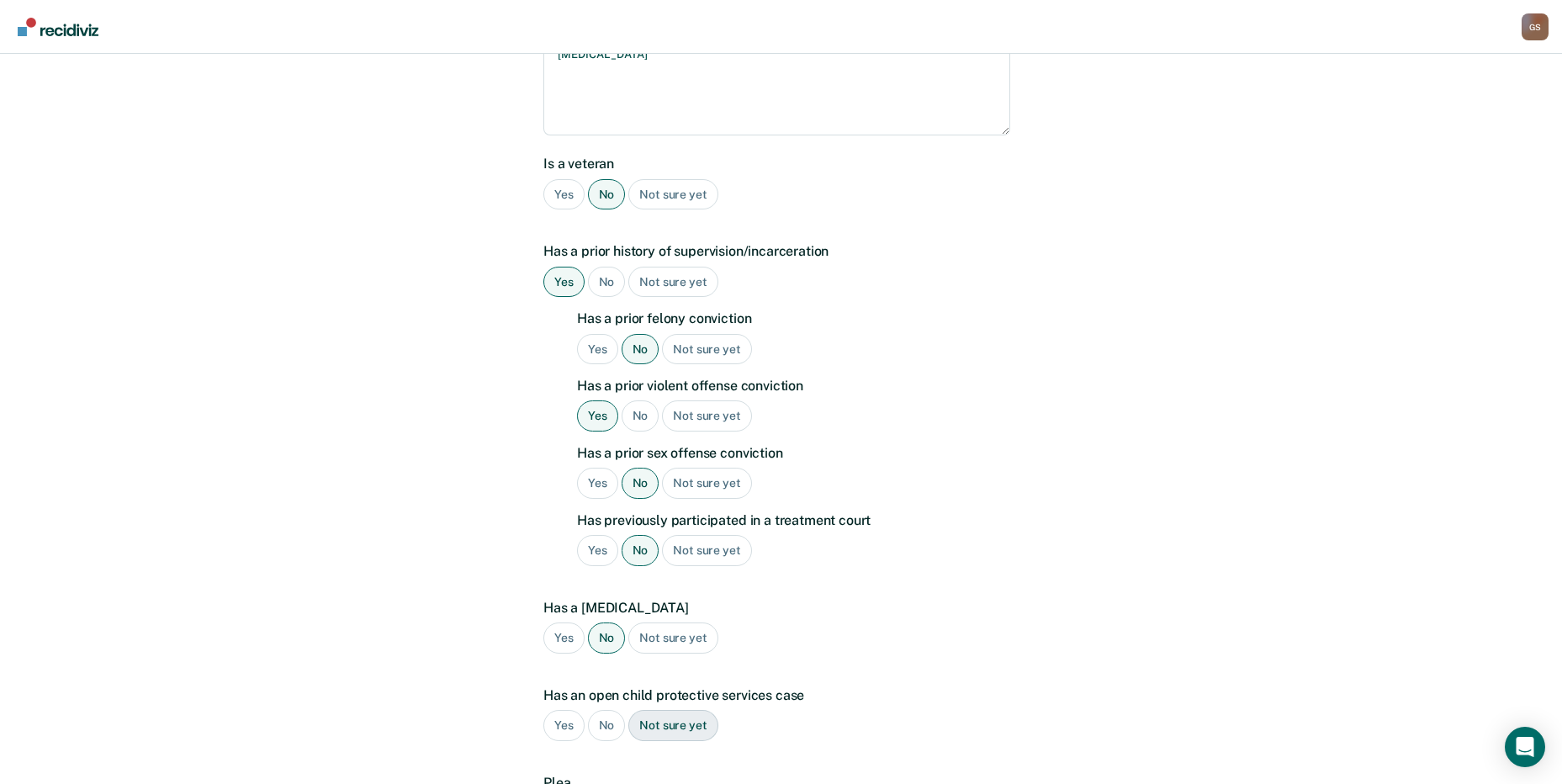
click at [594, 715] on div "Yes No Not sure yet" at bounding box center [777, 725] width 467 height 31
click at [597, 712] on div "No" at bounding box center [607, 725] width 38 height 31
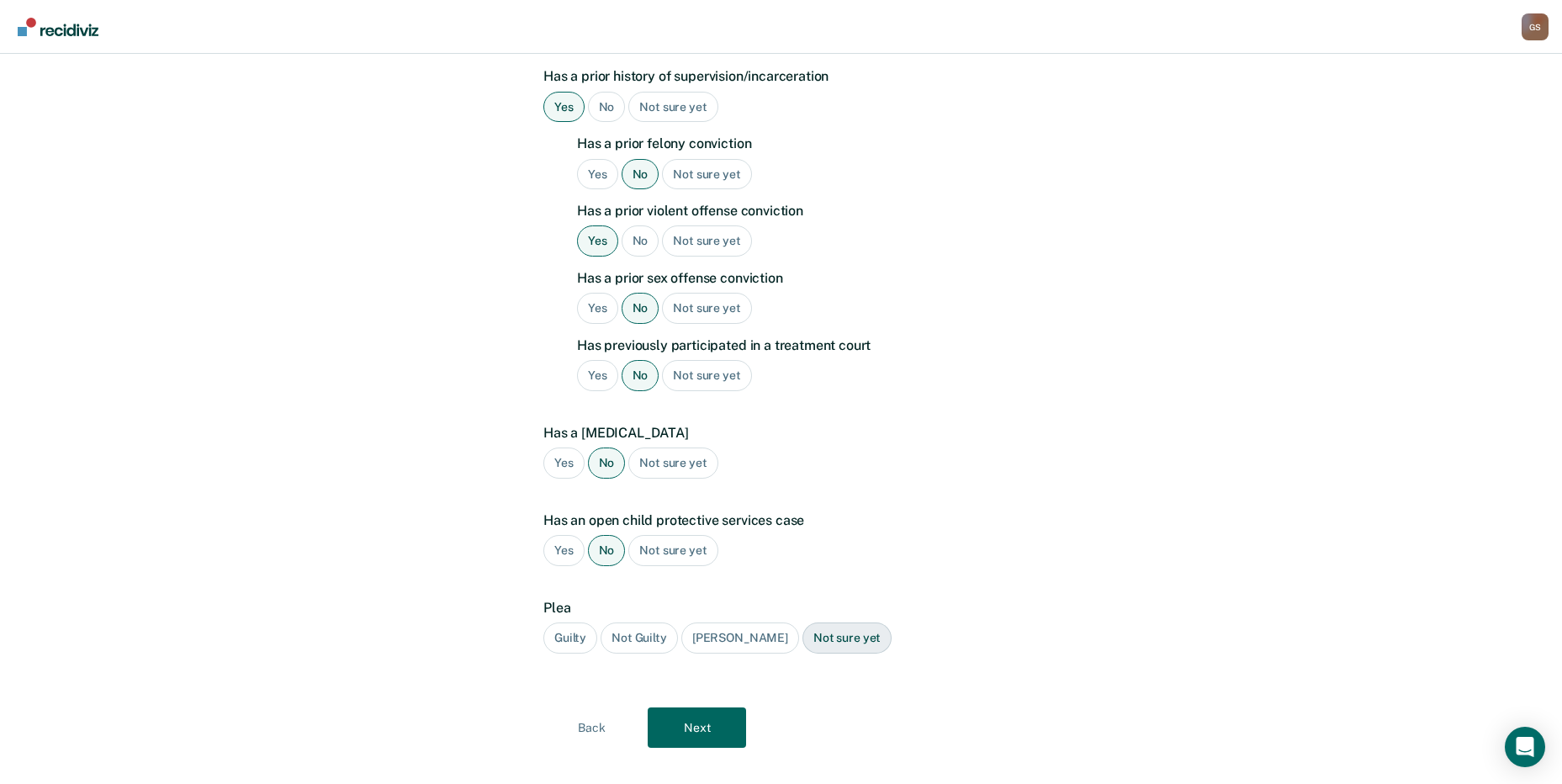
click at [563, 623] on div "Guilty" at bounding box center [570, 638] width 53 height 31
click at [663, 707] on button "Next" at bounding box center [697, 727] width 98 height 40
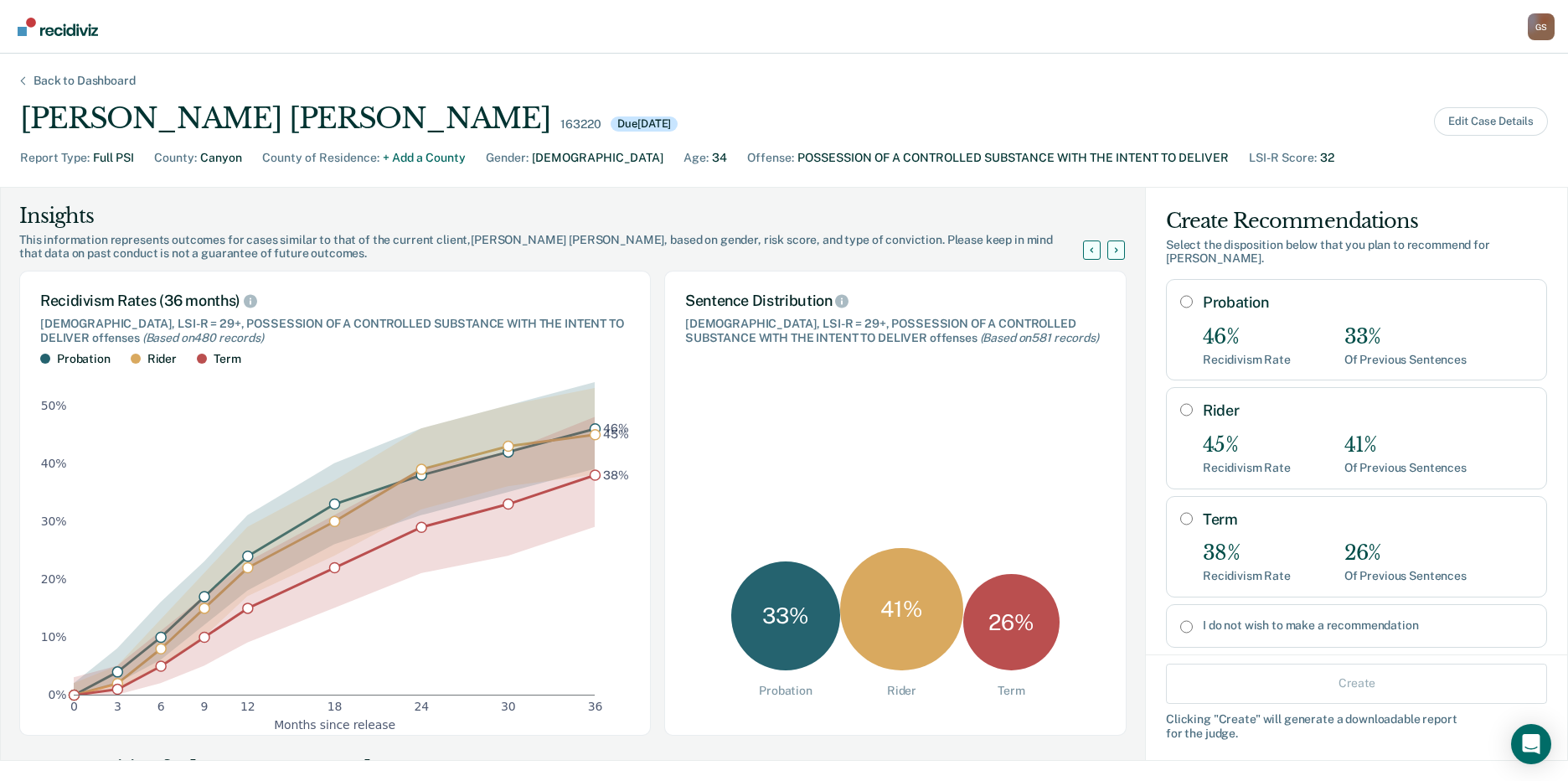
click at [1344, 346] on div "33%" at bounding box center [1405, 337] width 123 height 24
radio input "true"
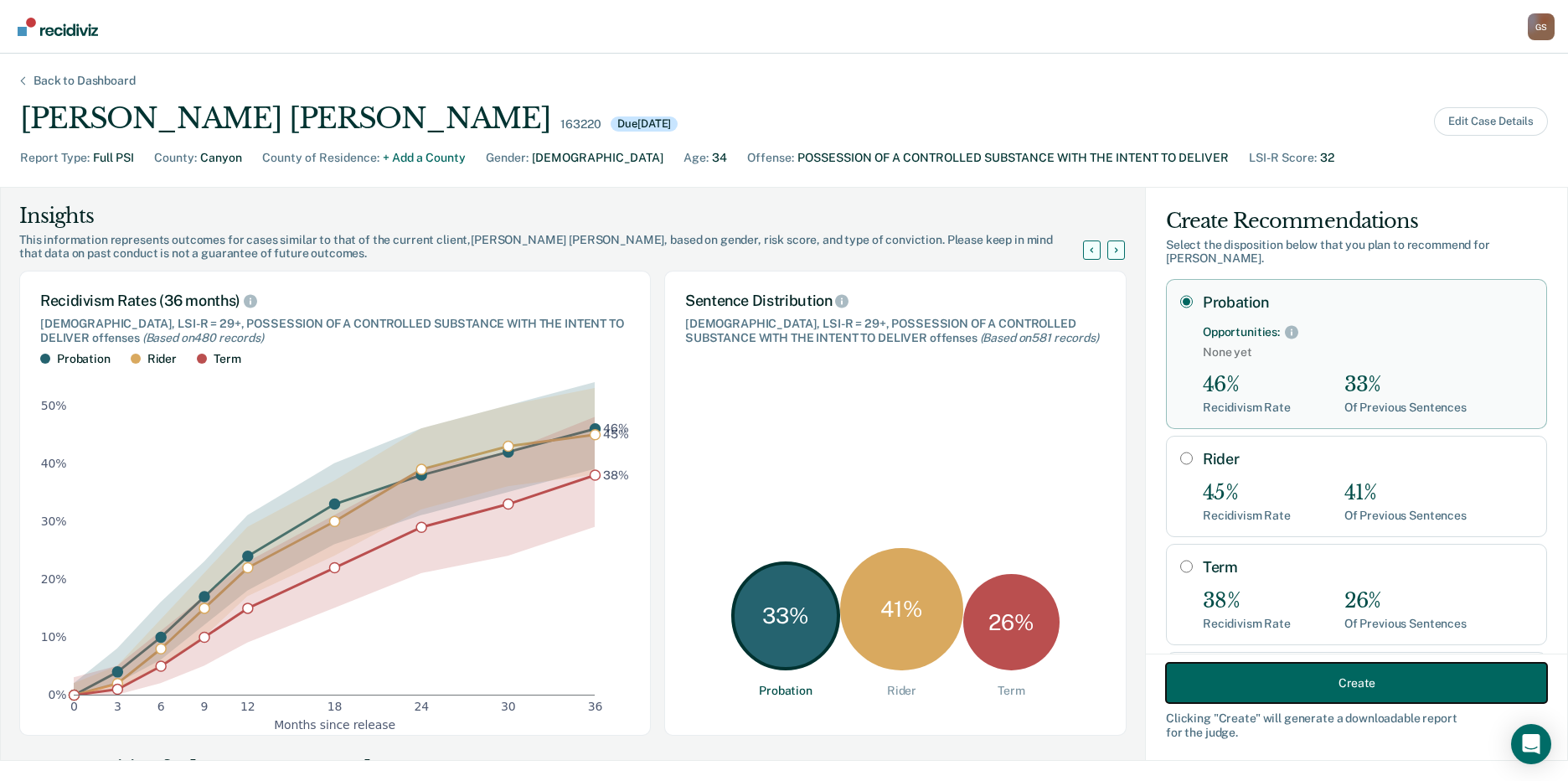
click at [1340, 693] on button "Create" at bounding box center [1356, 682] width 381 height 40
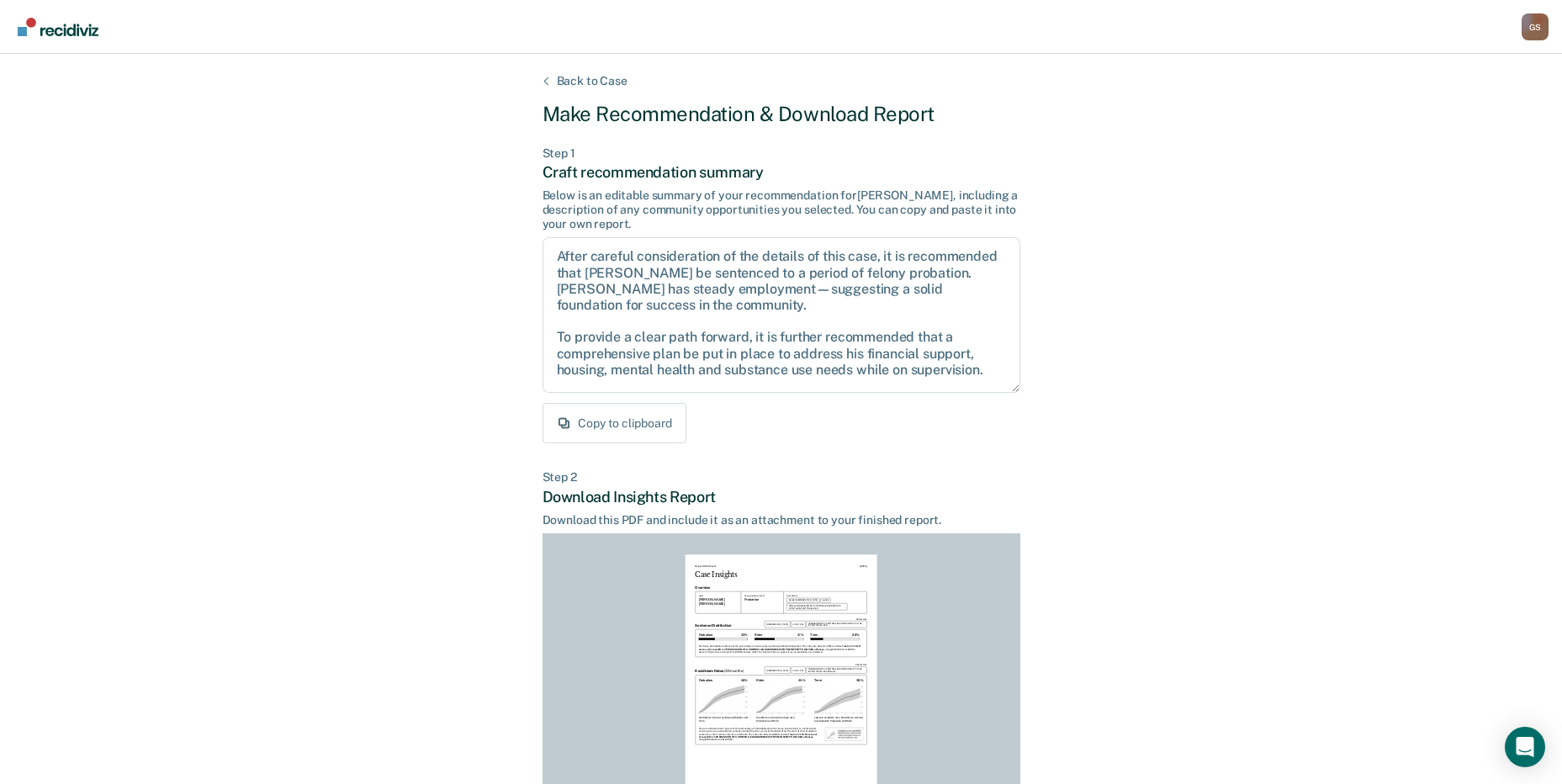
scroll to position [175, 0]
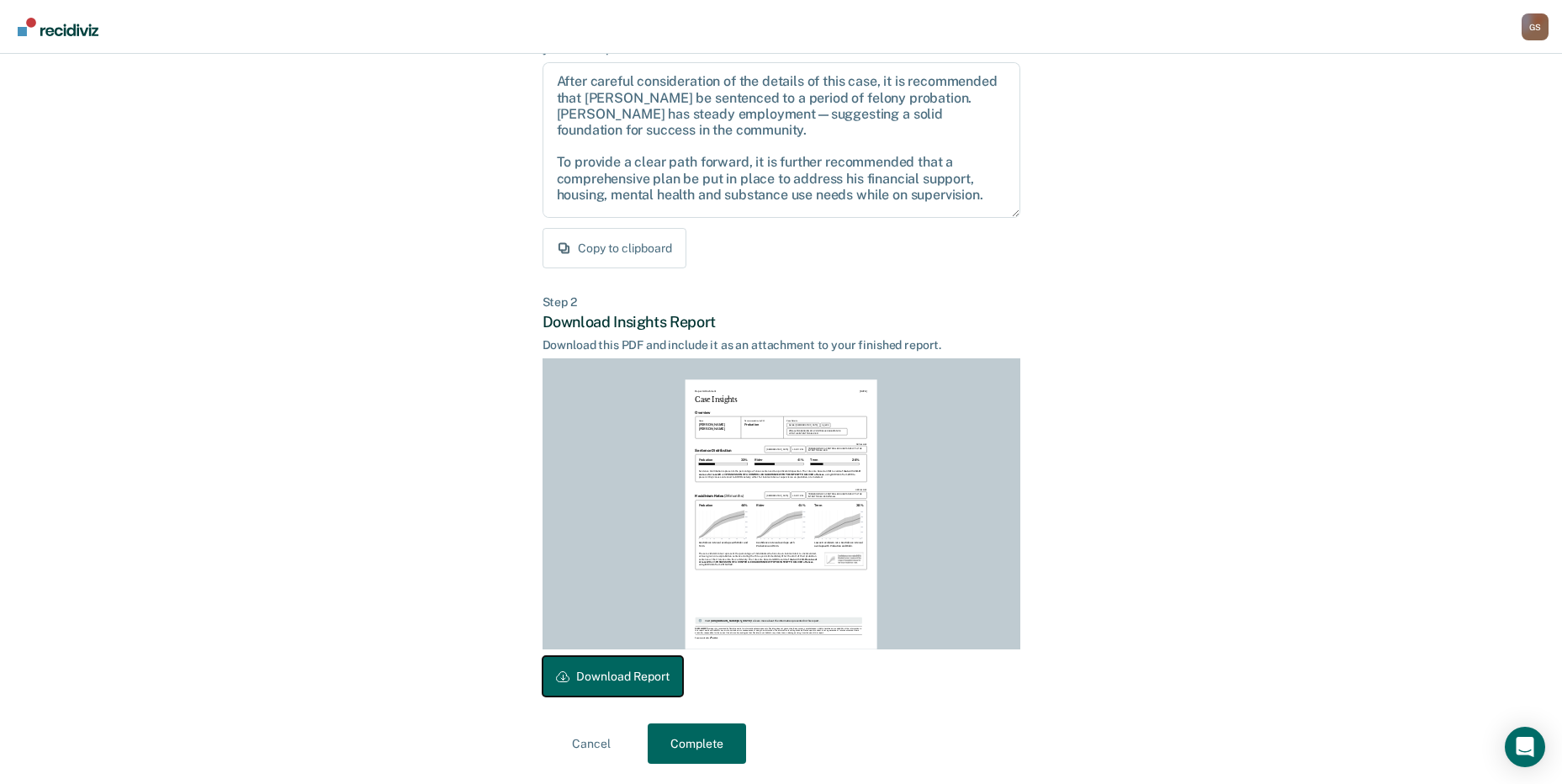
click at [666, 688] on button "Download Report" at bounding box center [613, 676] width 140 height 40
click at [704, 744] on button "Complete" at bounding box center [697, 744] width 98 height 40
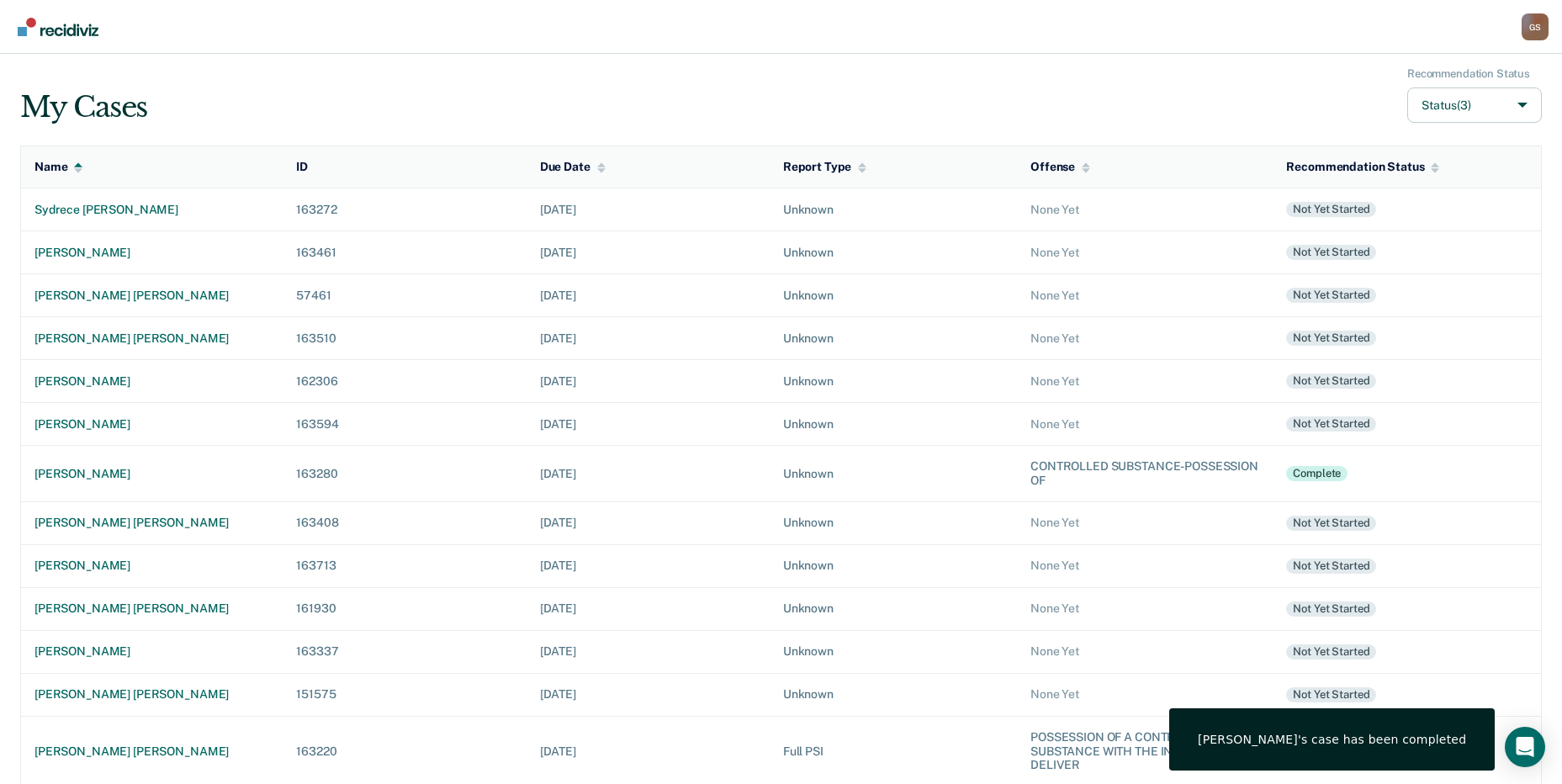
click at [704, 751] on td "[DATE]" at bounding box center [648, 750] width 243 height 70
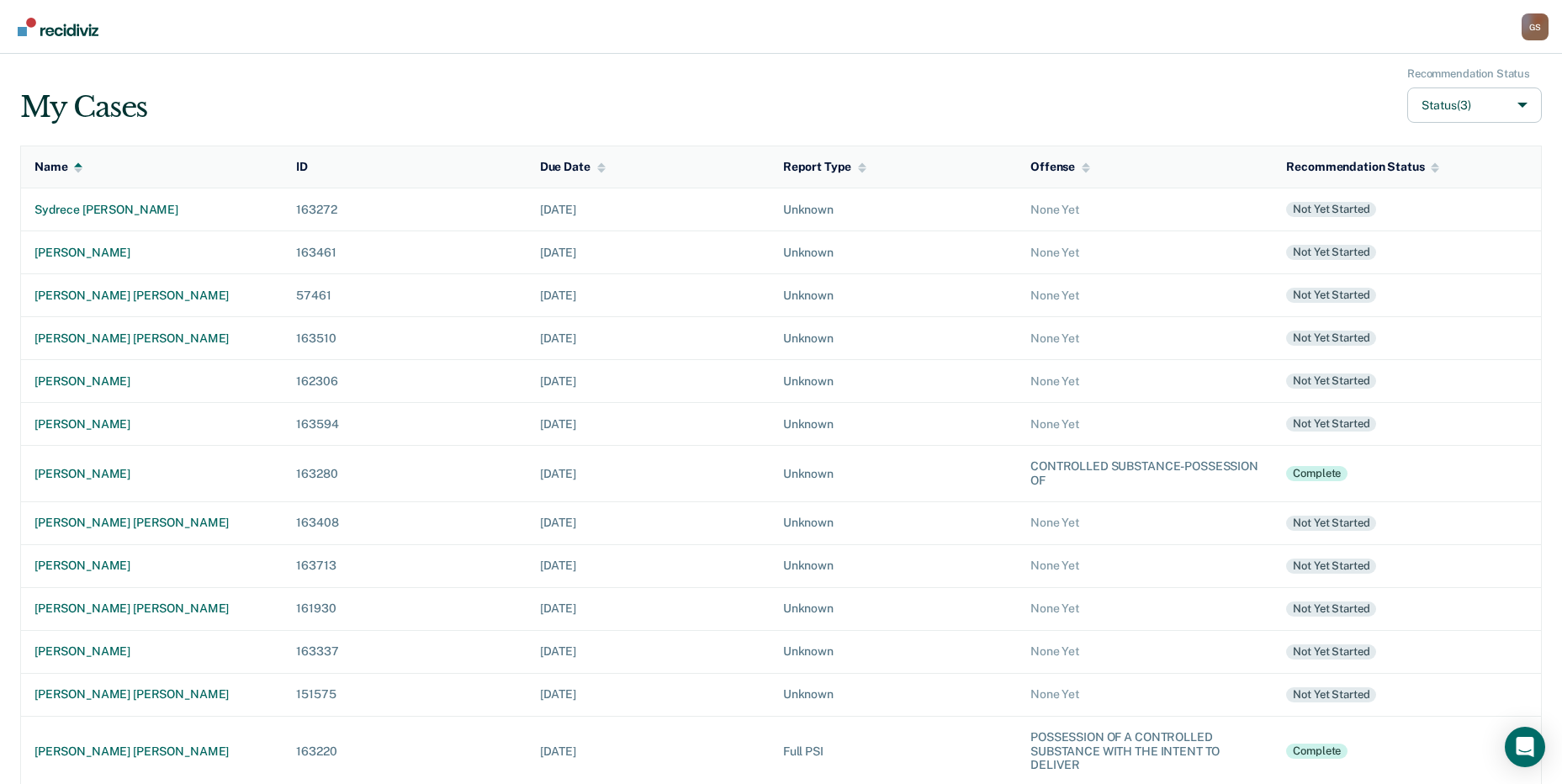
click at [1159, 69] on div "My Cases Recommendation Status Status (3)" at bounding box center [781, 95] width 1522 height 56
